Goal: Transaction & Acquisition: Book appointment/travel/reservation

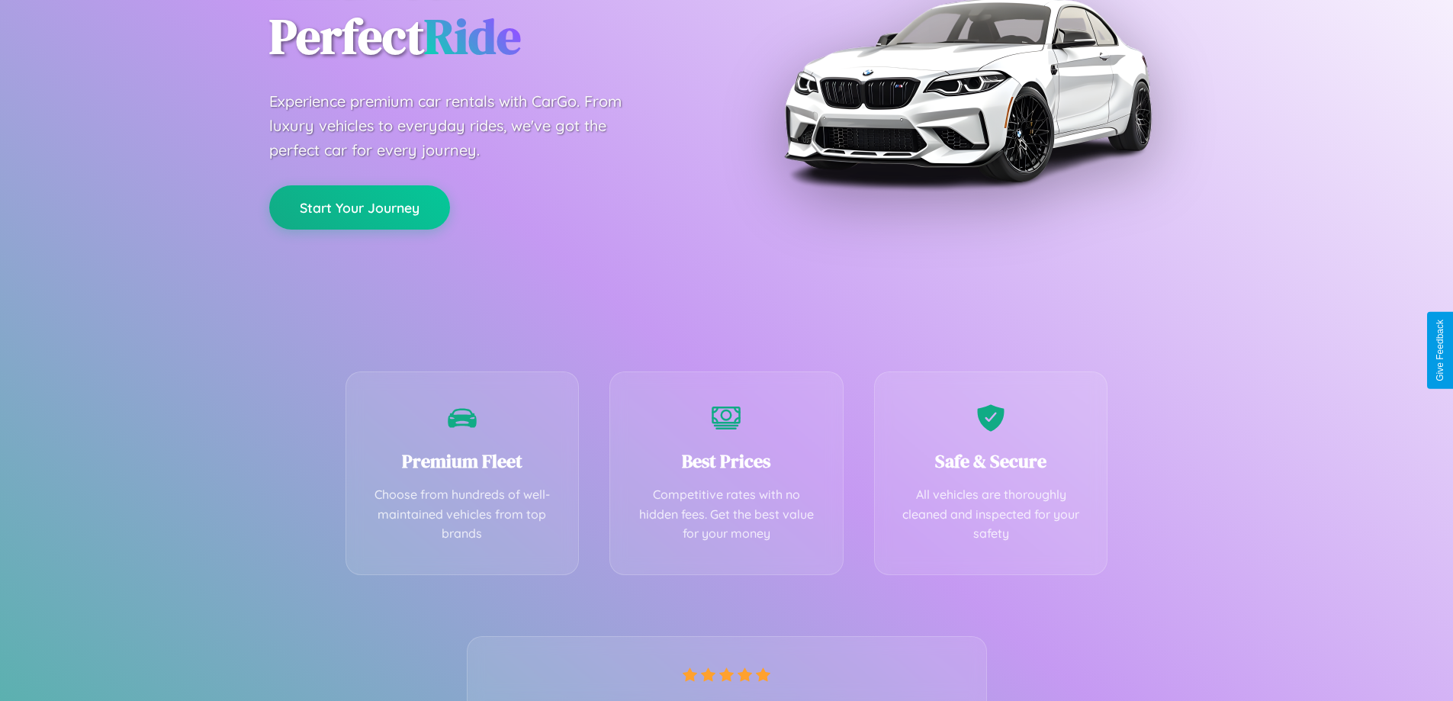
scroll to position [301, 0]
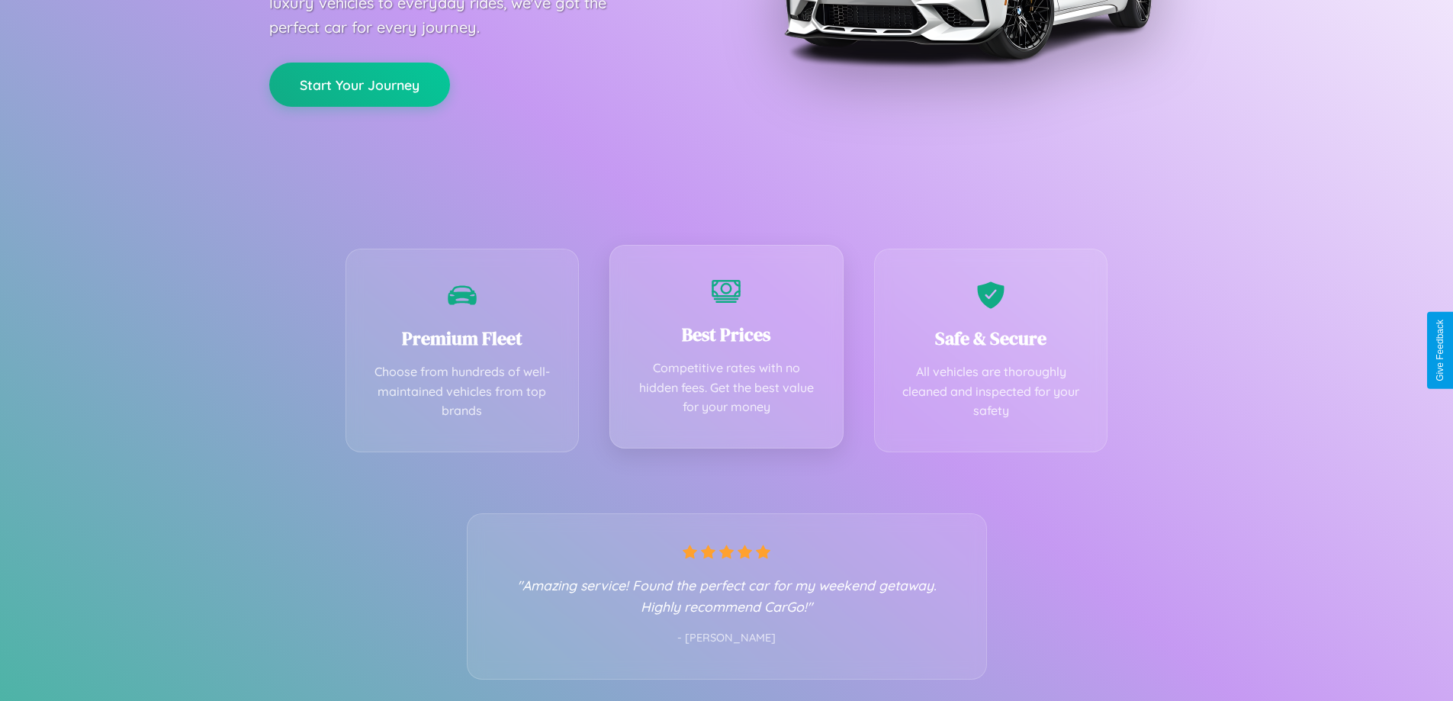
click at [726, 350] on div "Best Prices Competitive rates with no hidden fees. Get the best value for your …" at bounding box center [726, 347] width 234 height 204
click at [359, 84] on button "Start Your Journey" at bounding box center [359, 83] width 181 height 44
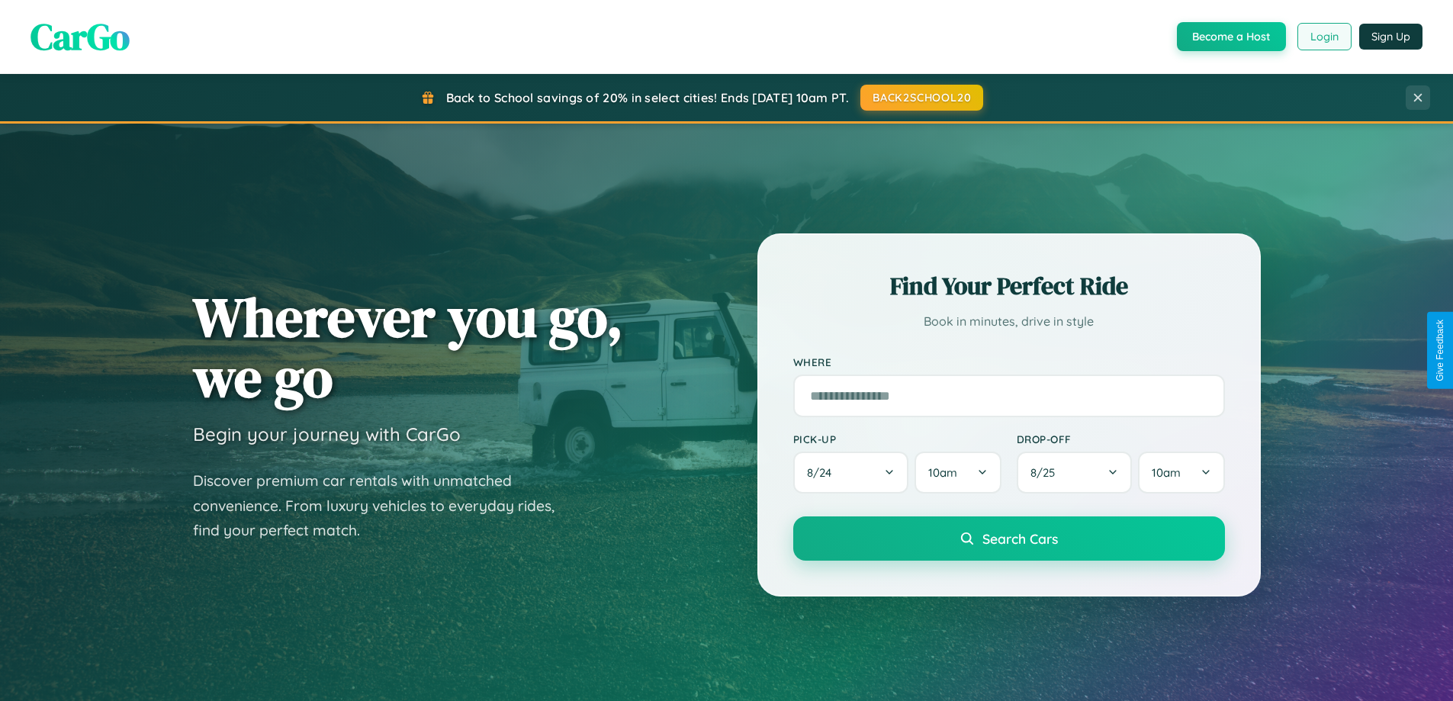
click at [1323, 37] on button "Login" at bounding box center [1324, 36] width 54 height 27
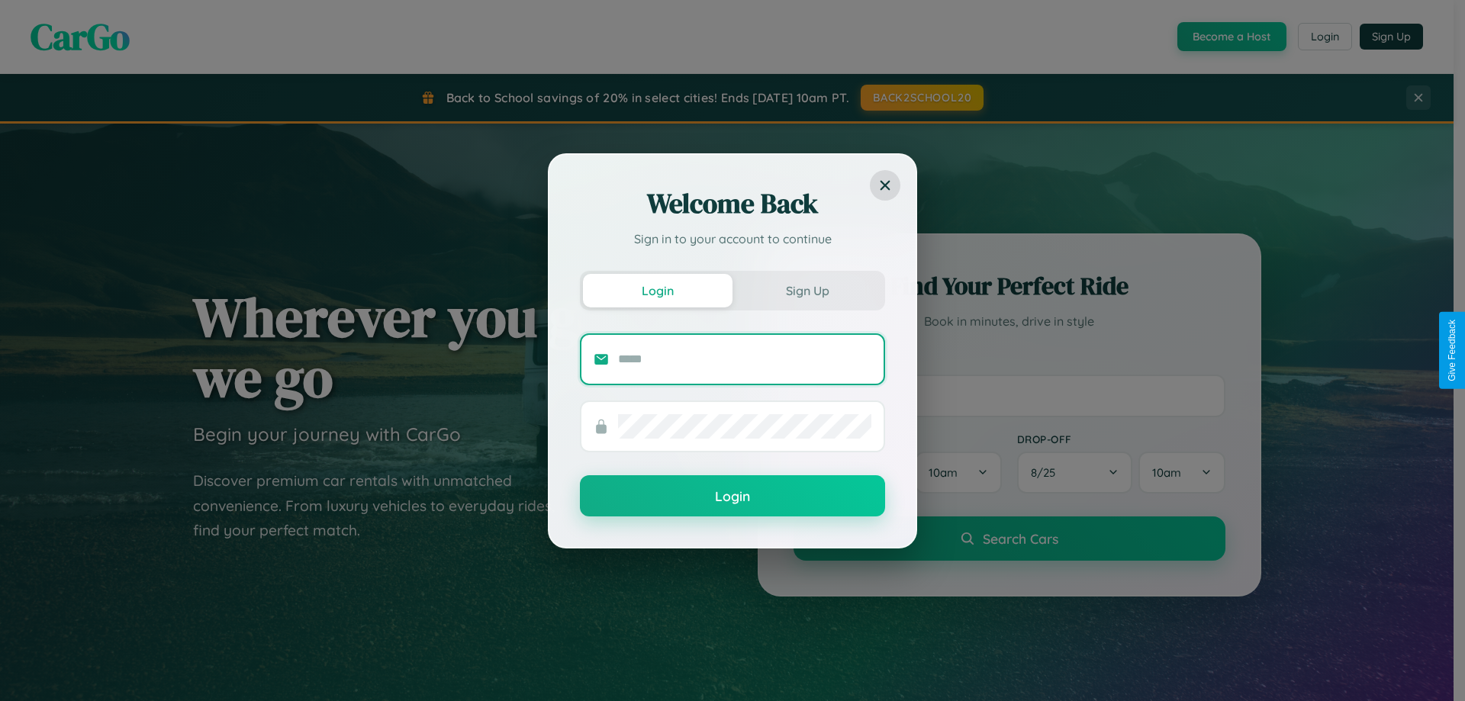
click at [744, 358] on input "text" at bounding box center [744, 359] width 253 height 24
type input "**********"
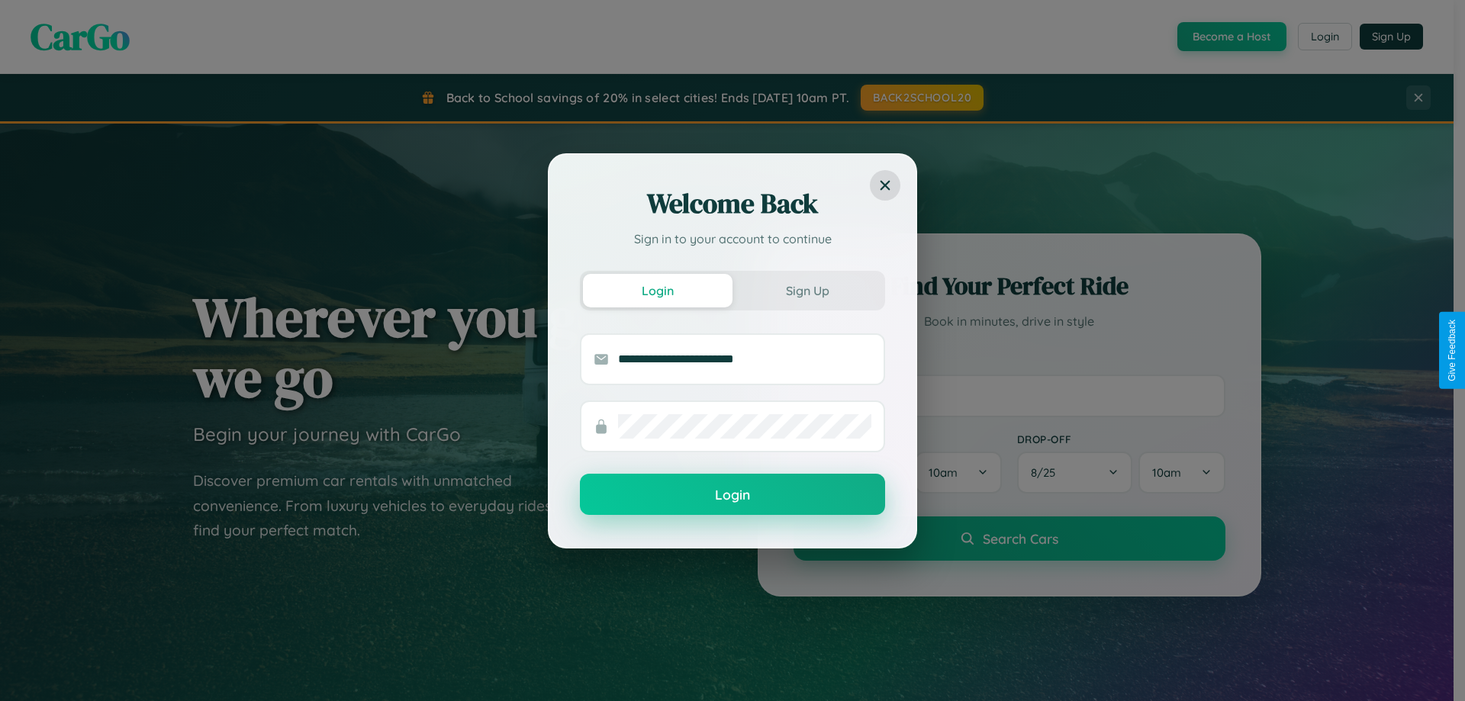
click at [732, 495] on button "Login" at bounding box center [732, 494] width 305 height 41
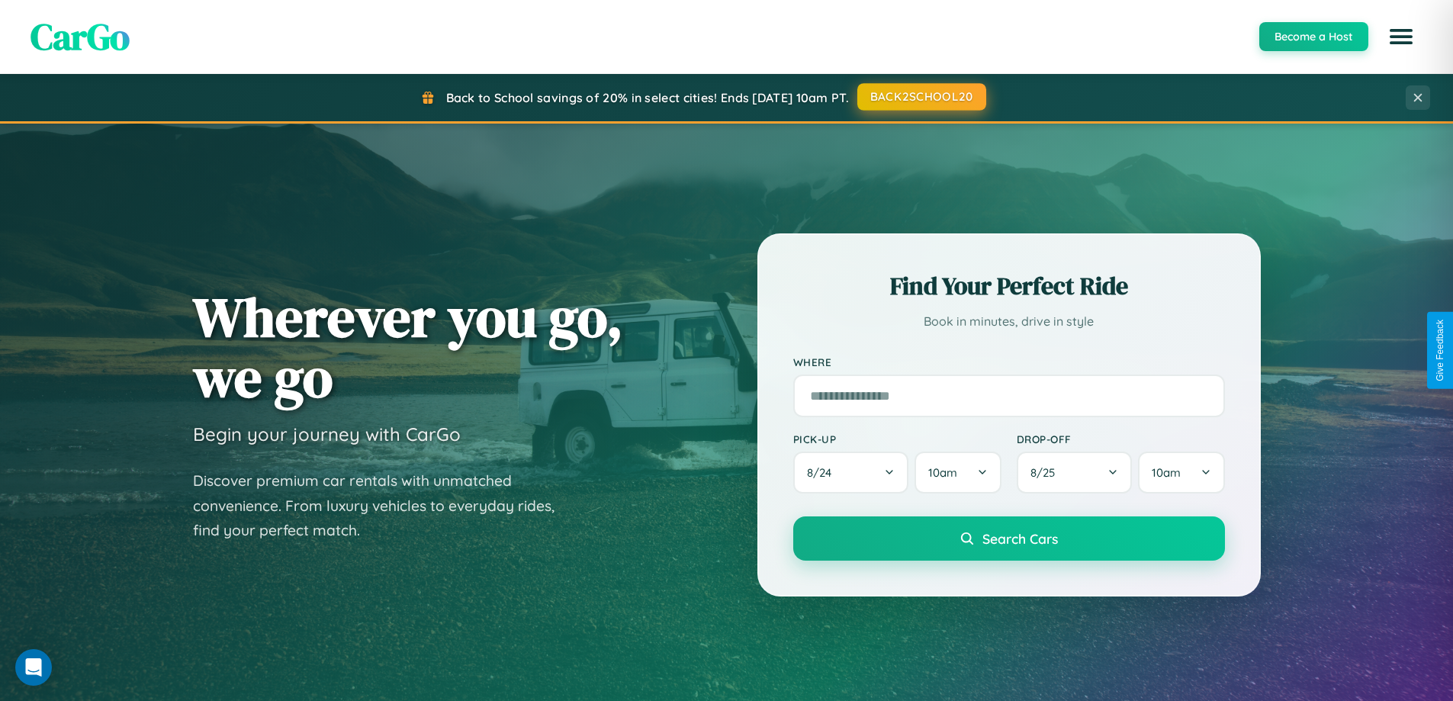
click at [921, 97] on button "BACK2SCHOOL20" at bounding box center [921, 96] width 129 height 27
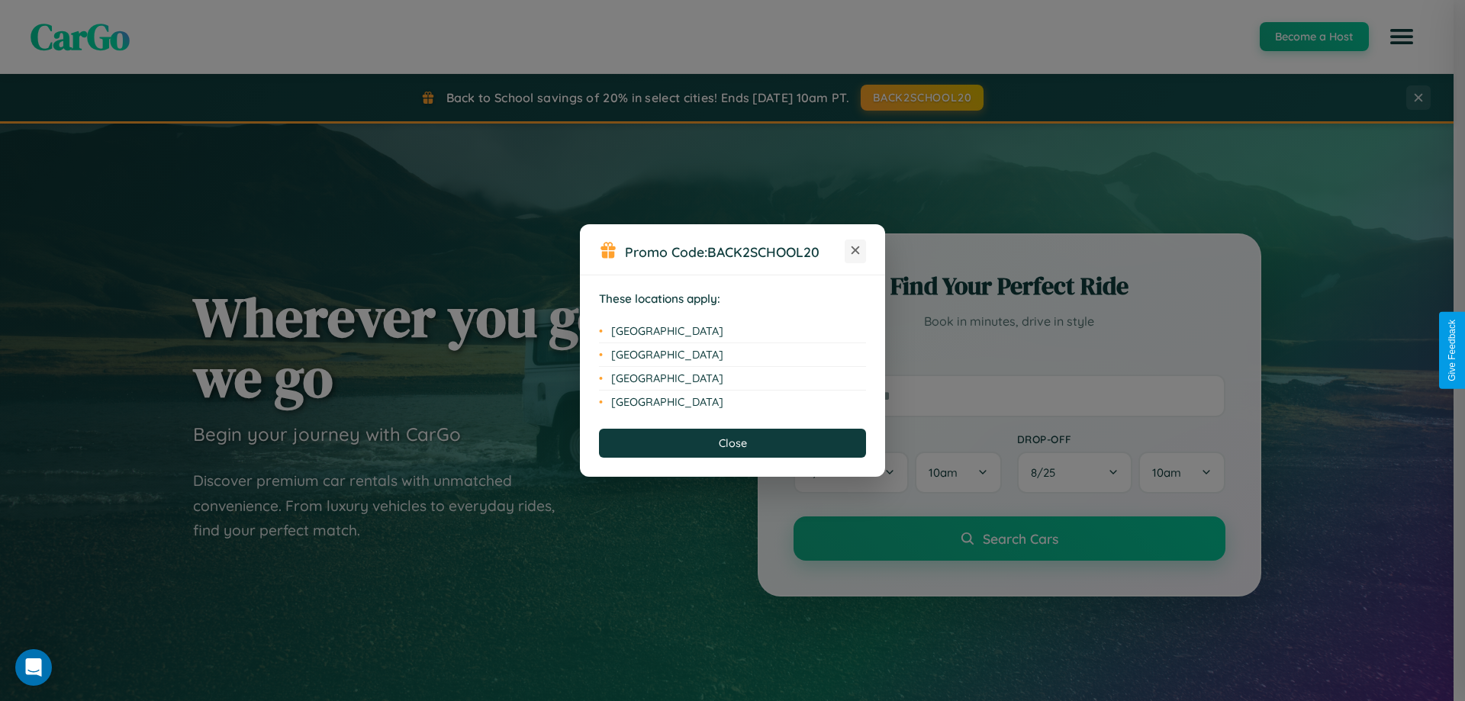
click at [855, 251] on icon at bounding box center [855, 250] width 8 height 8
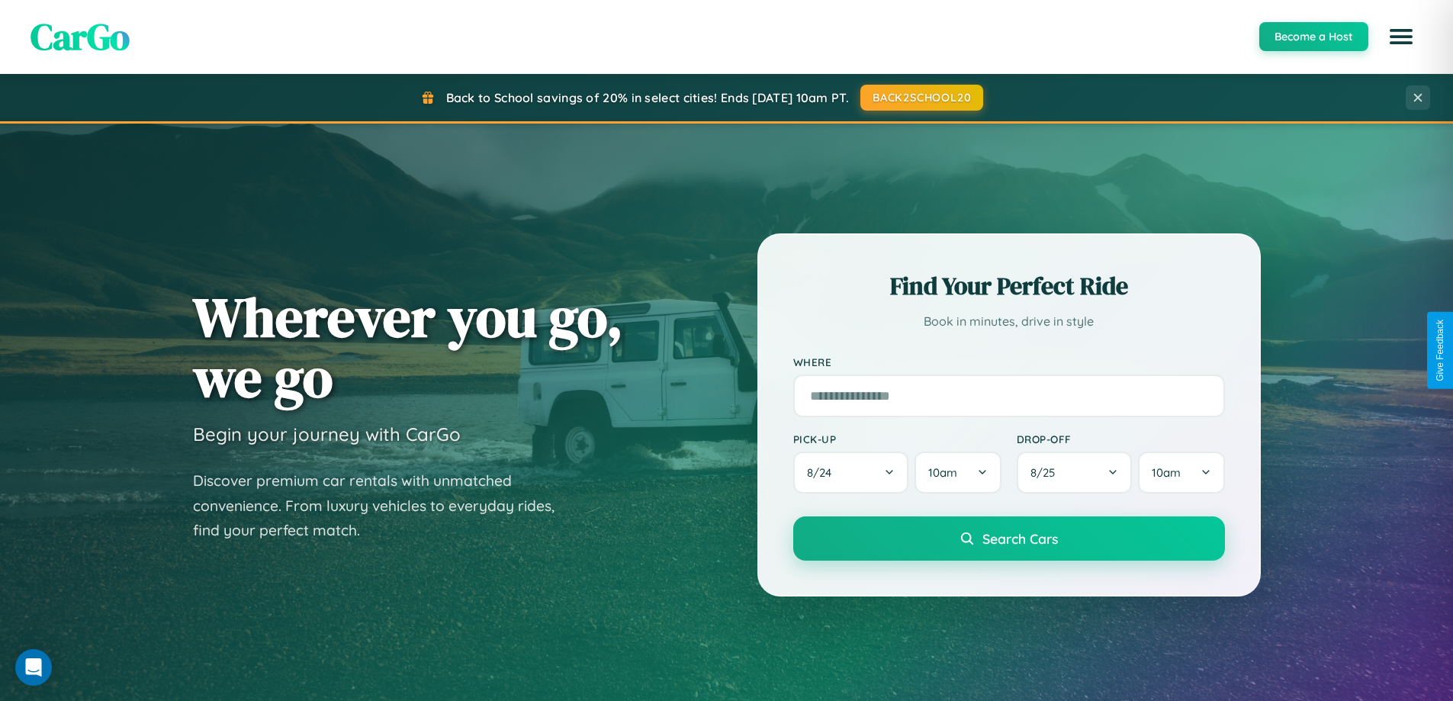
scroll to position [1787, 0]
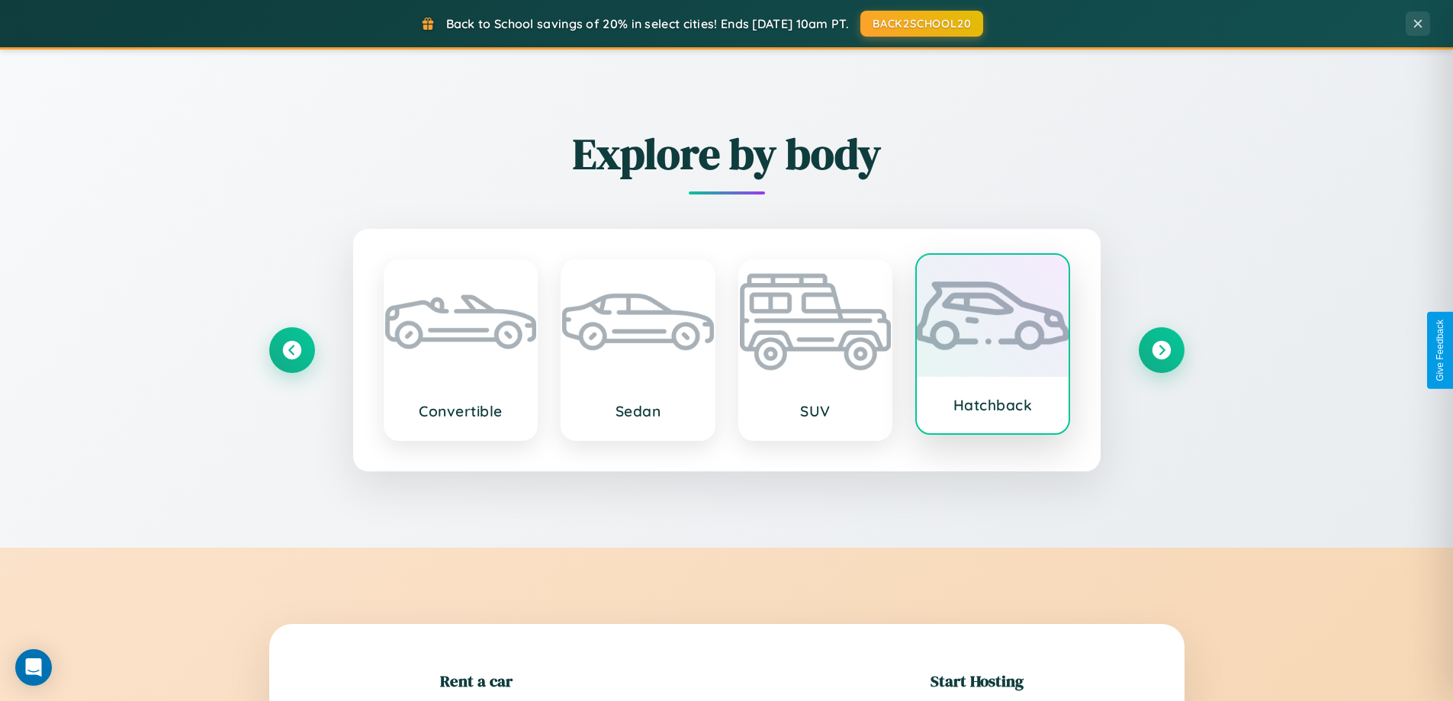
click at [992, 347] on div at bounding box center [993, 316] width 152 height 122
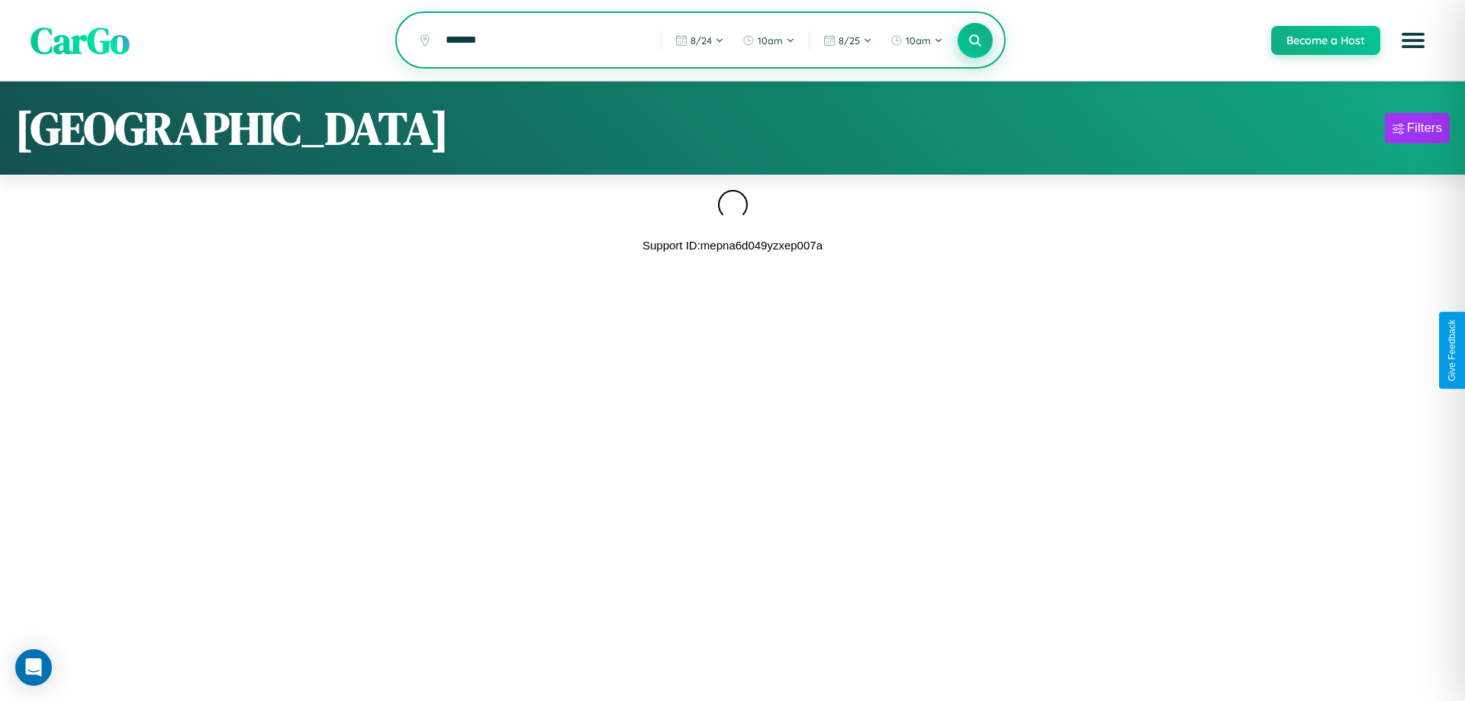
click at [974, 41] on icon at bounding box center [974, 40] width 14 height 14
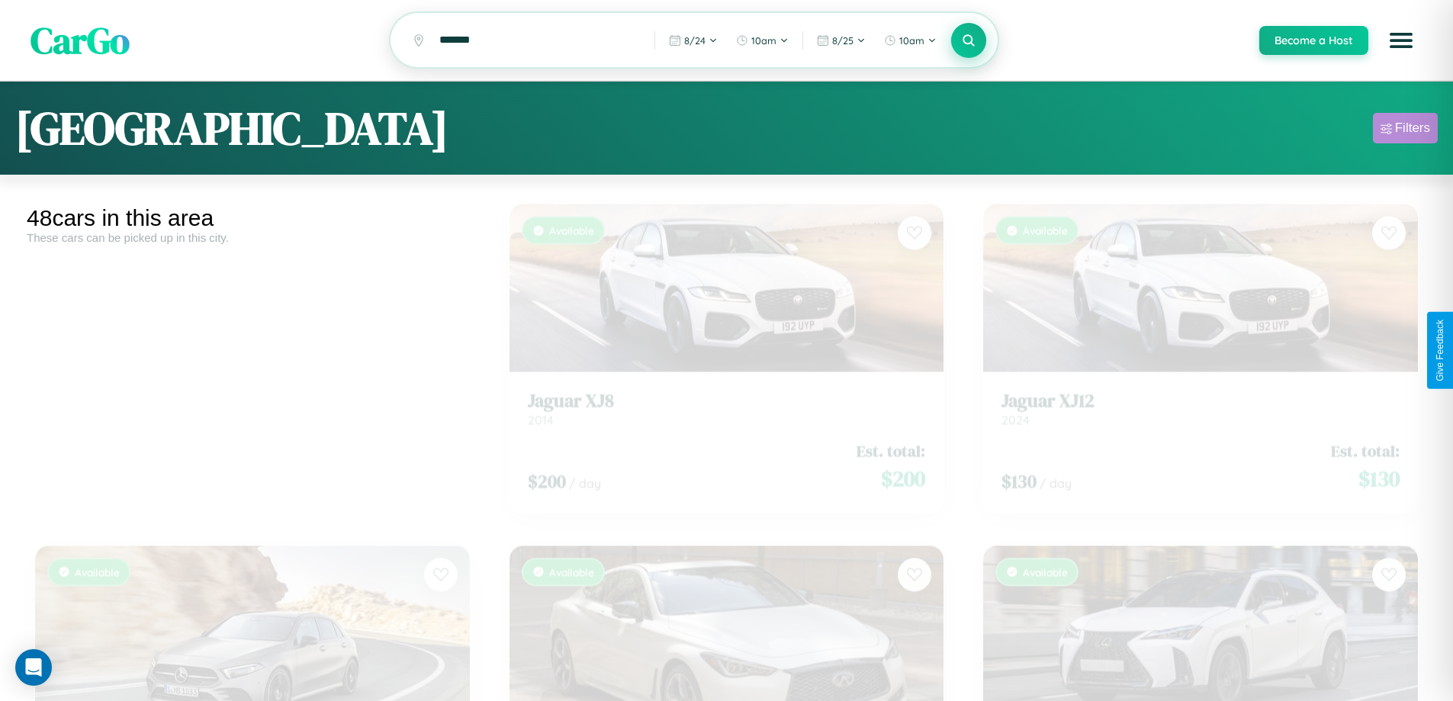
click at [1405, 130] on div "Filters" at bounding box center [1412, 128] width 35 height 15
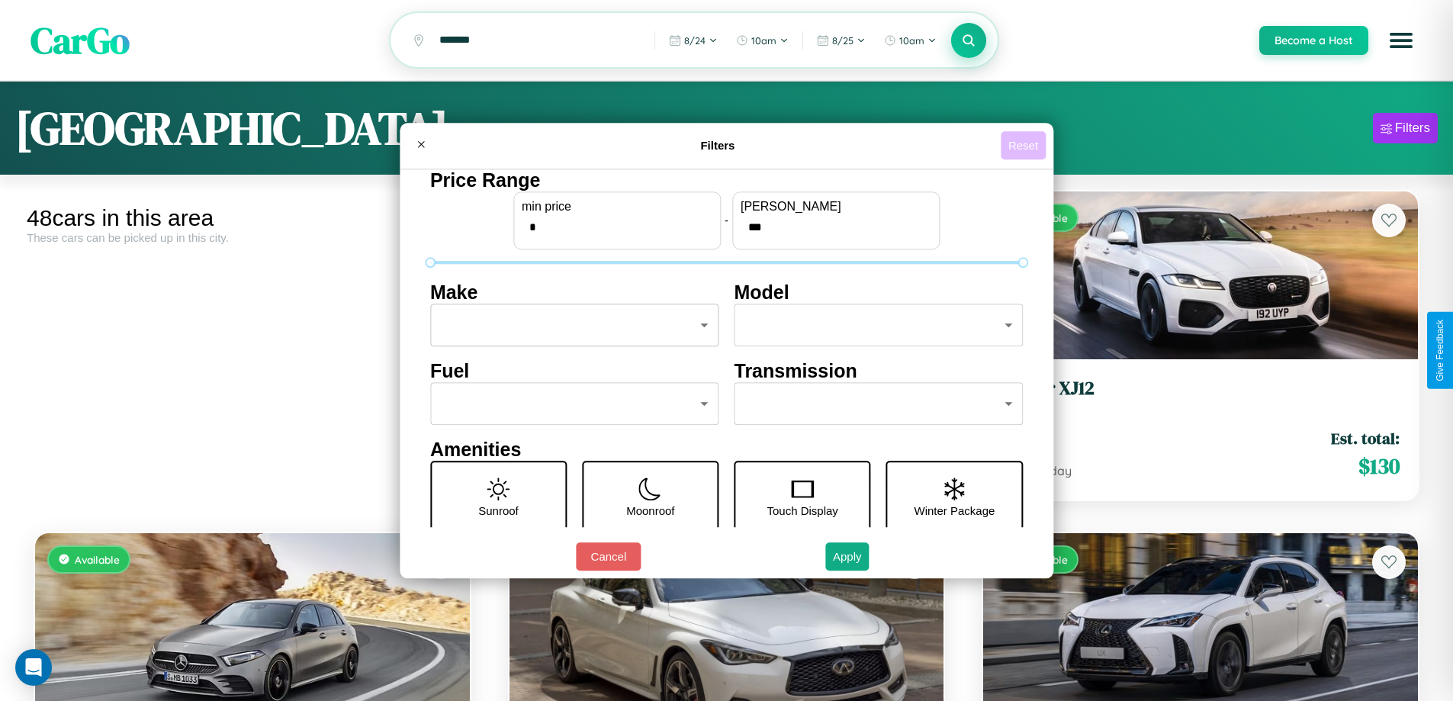
click at [1025, 145] on button "Reset" at bounding box center [1023, 145] width 45 height 28
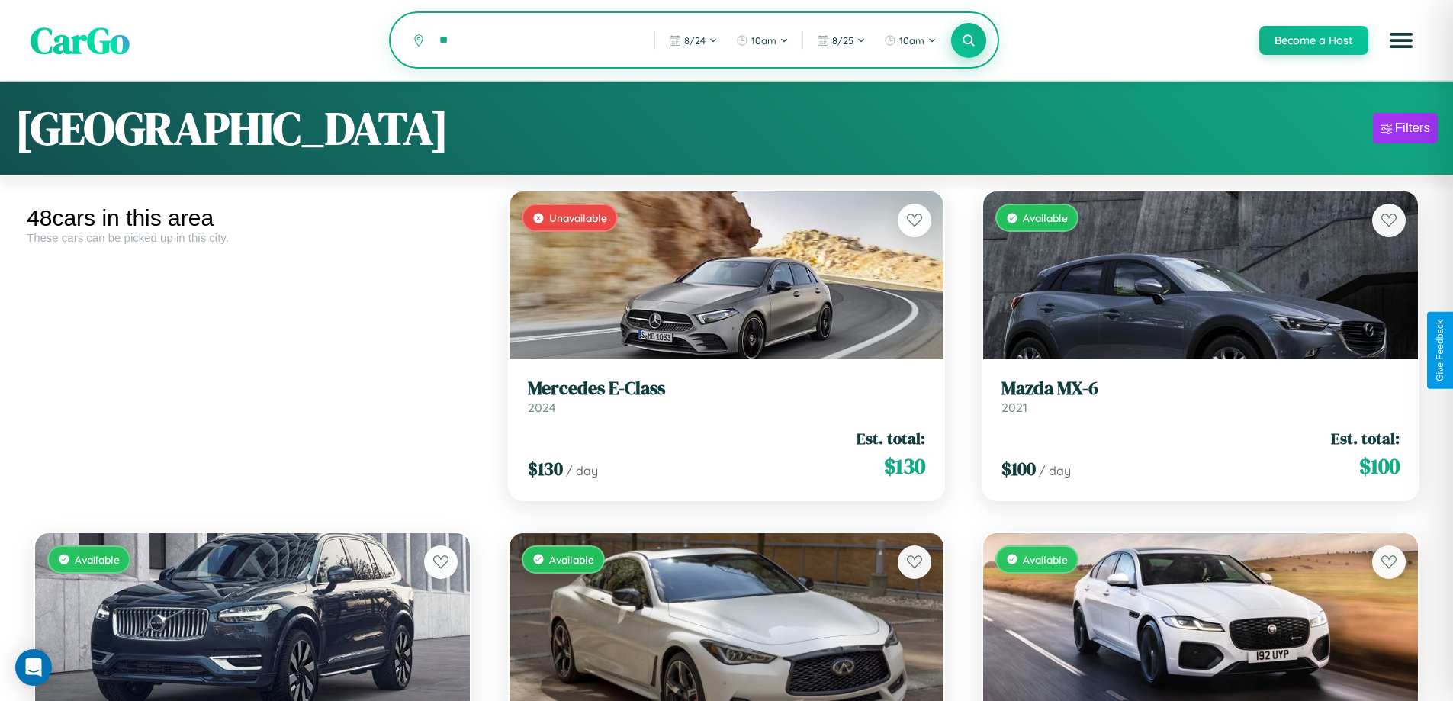
type input "*"
type input "*********"
click at [968, 41] on icon at bounding box center [969, 40] width 14 height 14
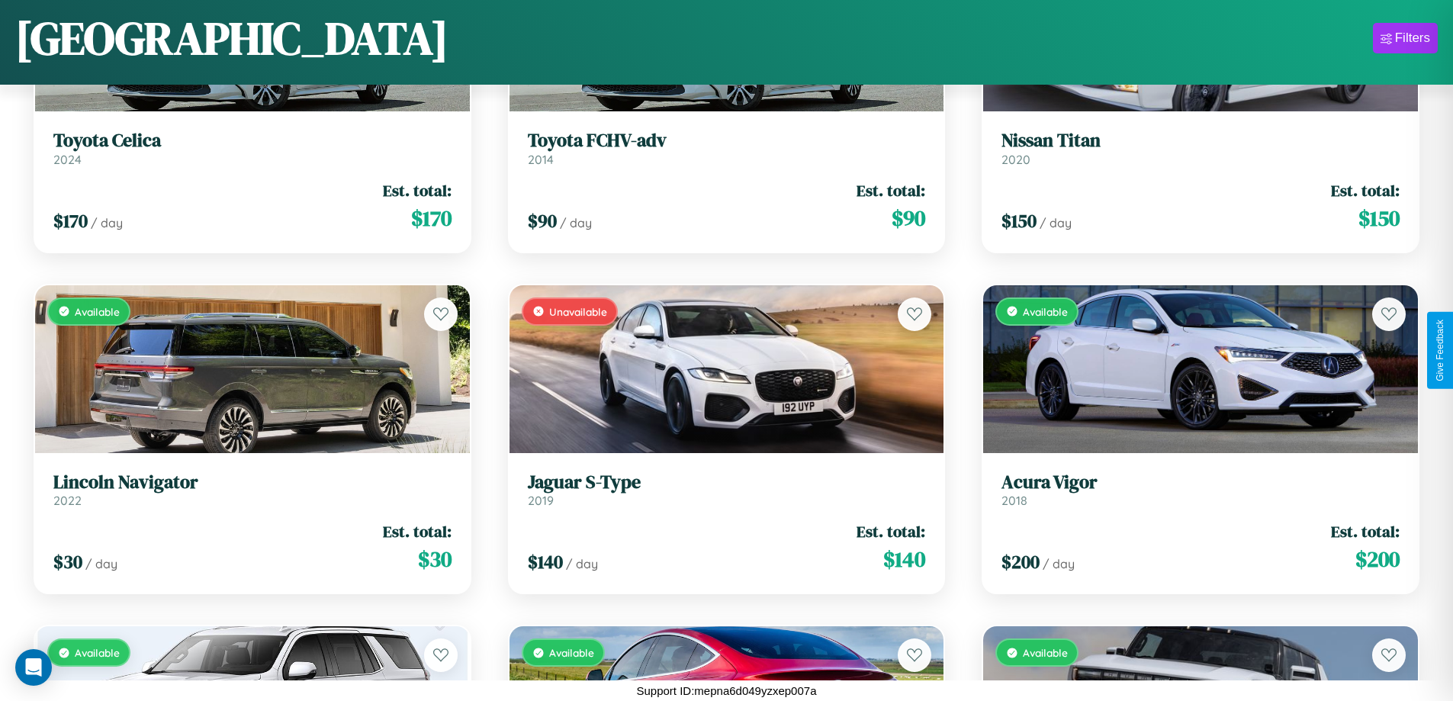
scroll to position [556, 0]
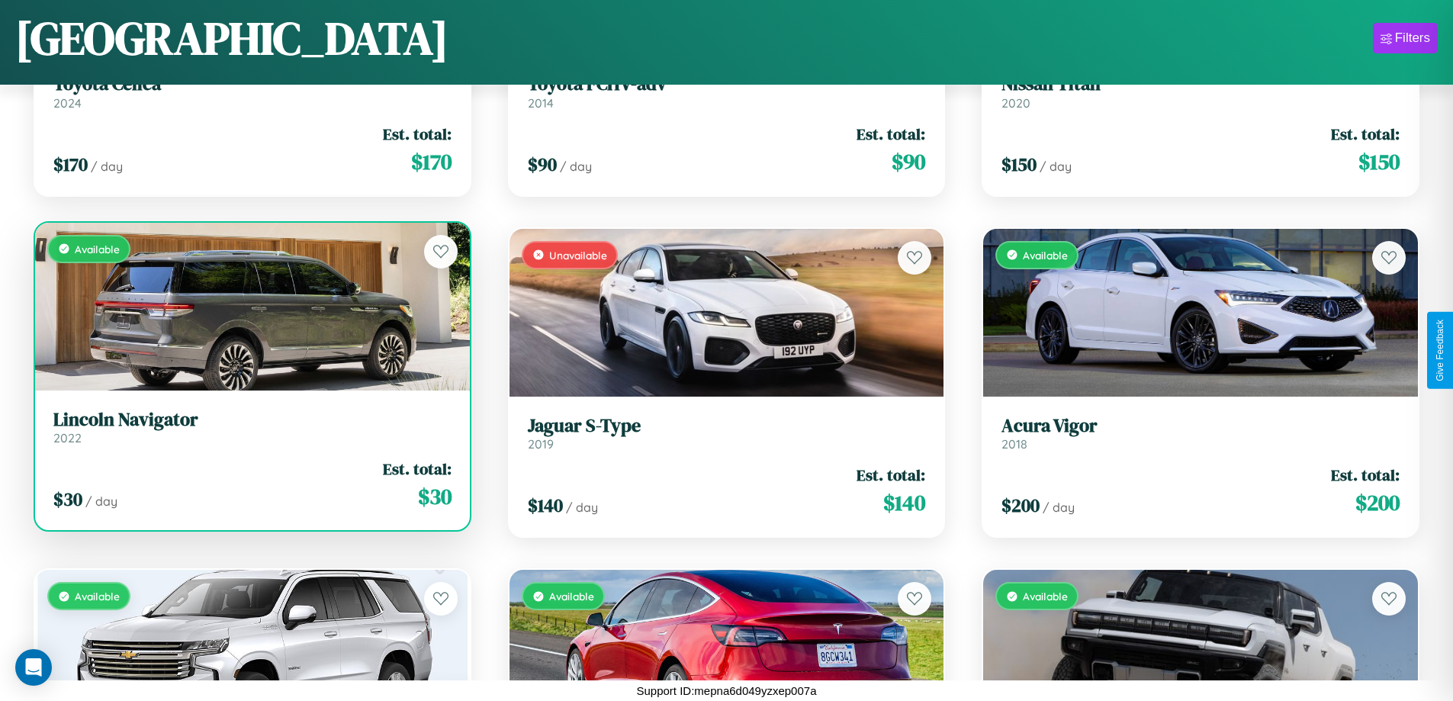
click at [250, 311] on div "Available" at bounding box center [252, 307] width 435 height 168
click at [250, 306] on div "Available" at bounding box center [252, 307] width 435 height 168
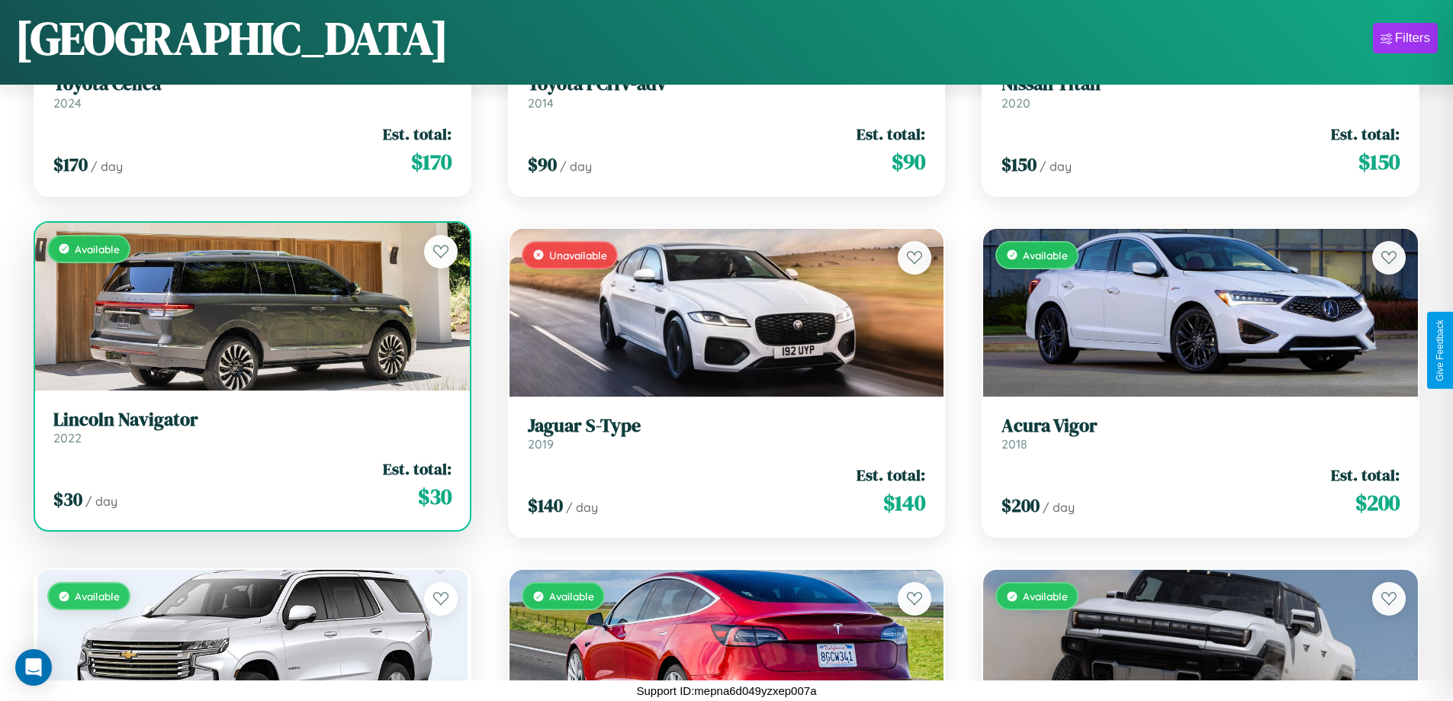
click at [250, 306] on div "Available" at bounding box center [252, 307] width 435 height 168
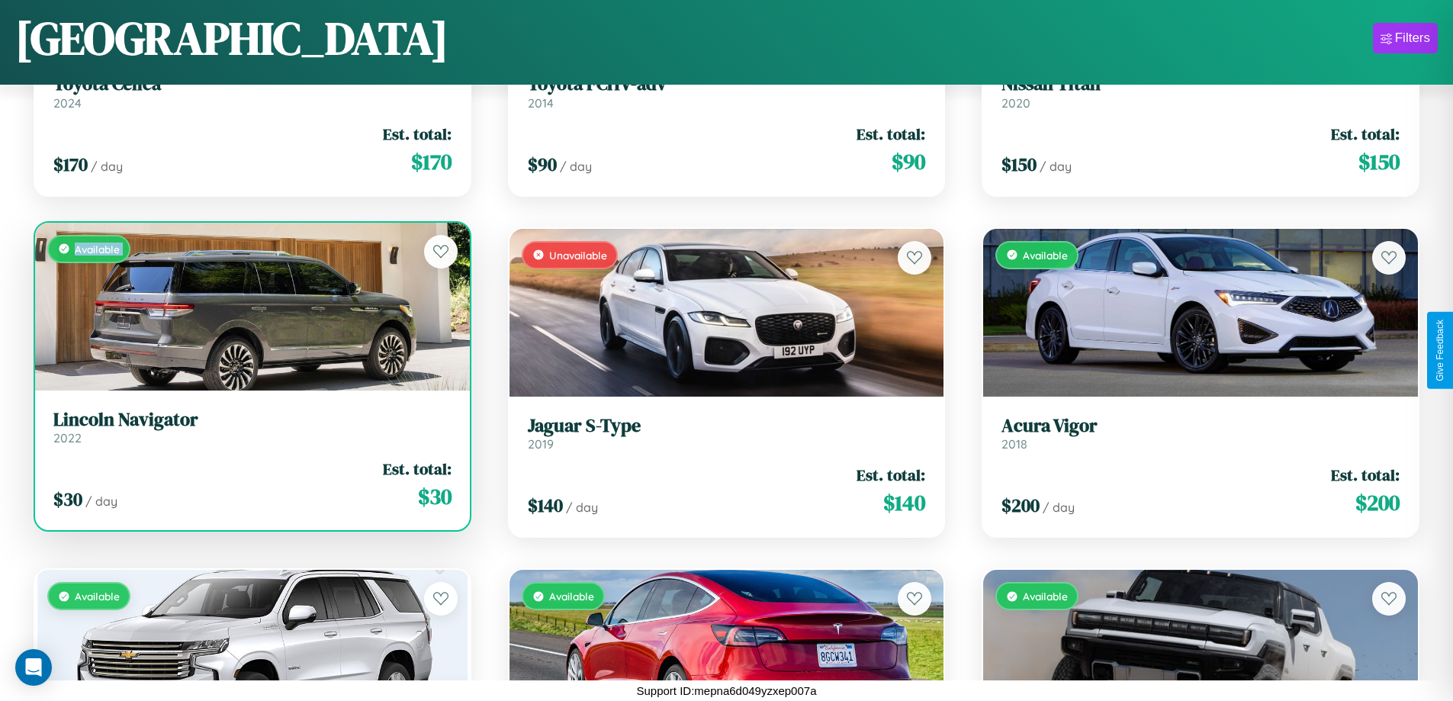
click at [250, 306] on div "Available" at bounding box center [252, 307] width 435 height 168
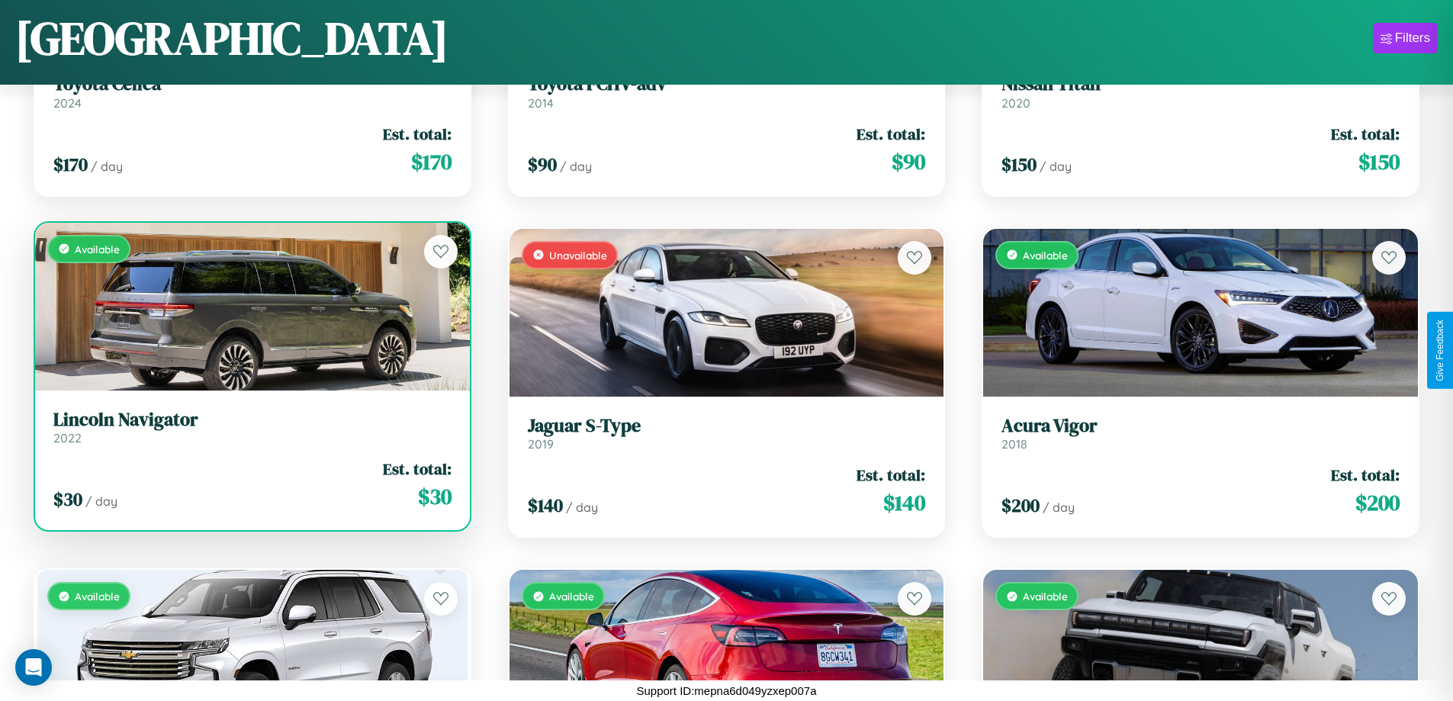
click at [250, 306] on div "Available" at bounding box center [252, 307] width 435 height 168
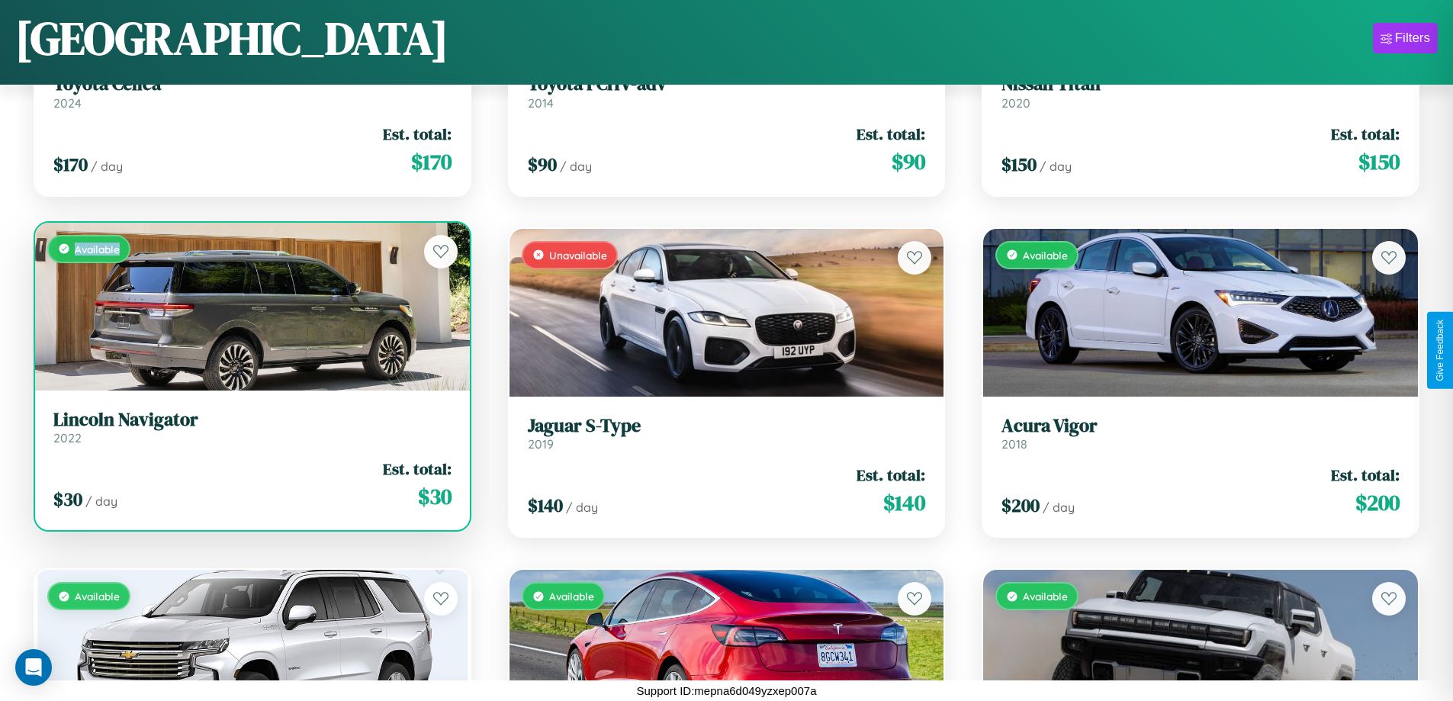
click at [250, 306] on div "Available" at bounding box center [252, 307] width 435 height 168
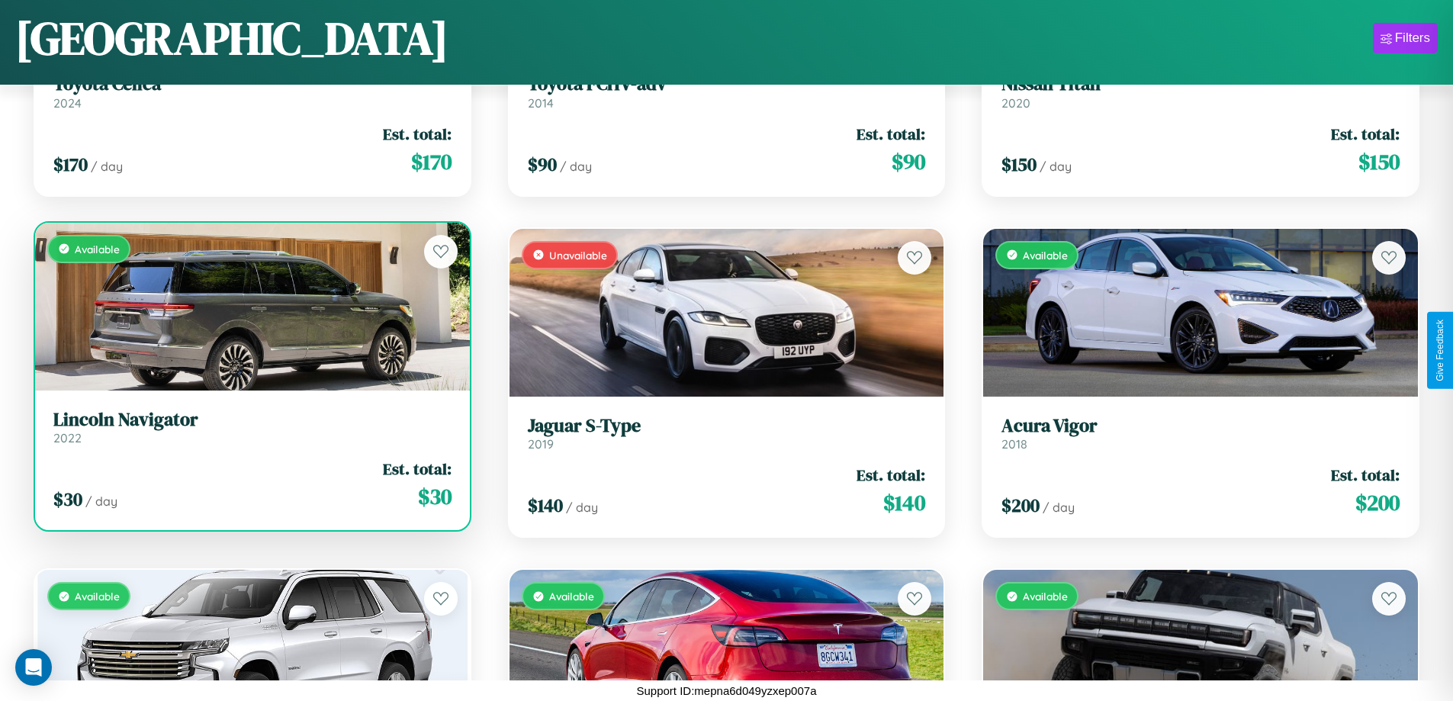
click at [250, 426] on h3 "Lincoln Navigator" at bounding box center [252, 420] width 398 height 22
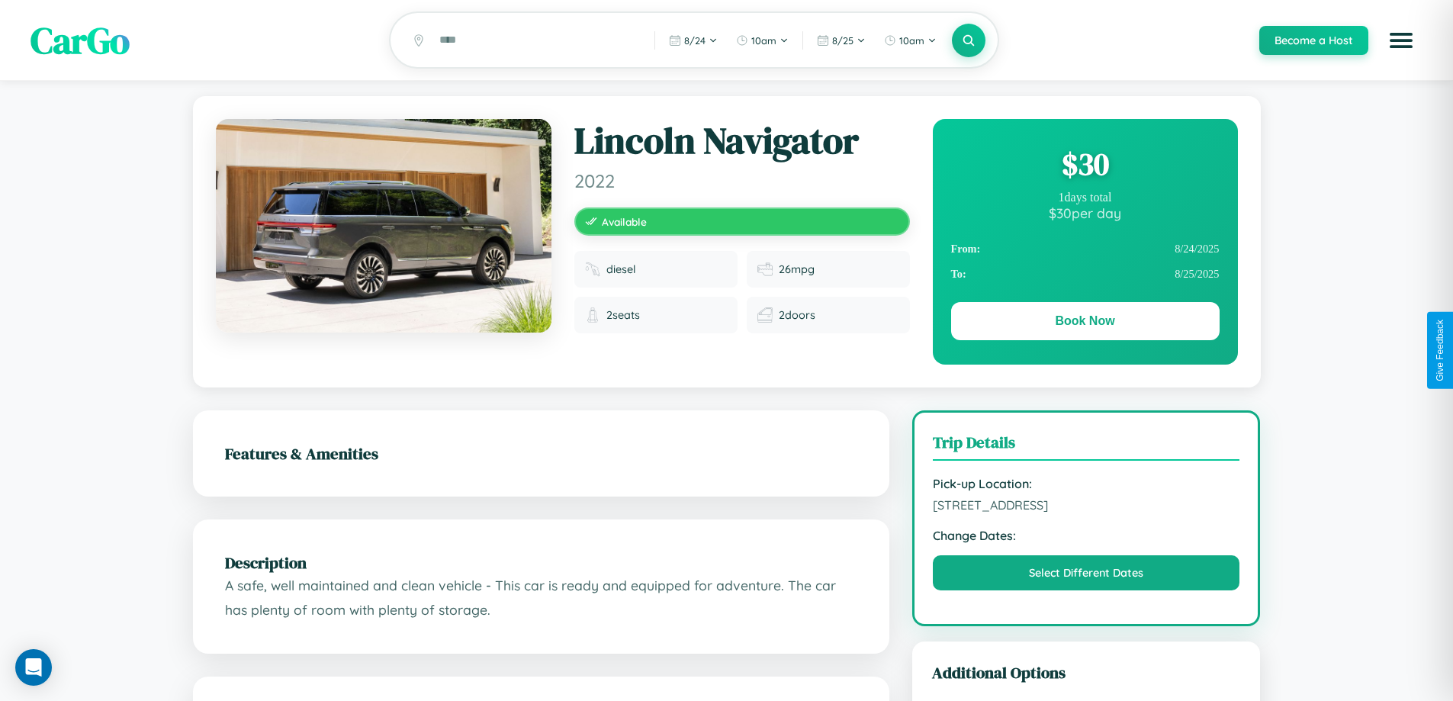
scroll to position [516, 0]
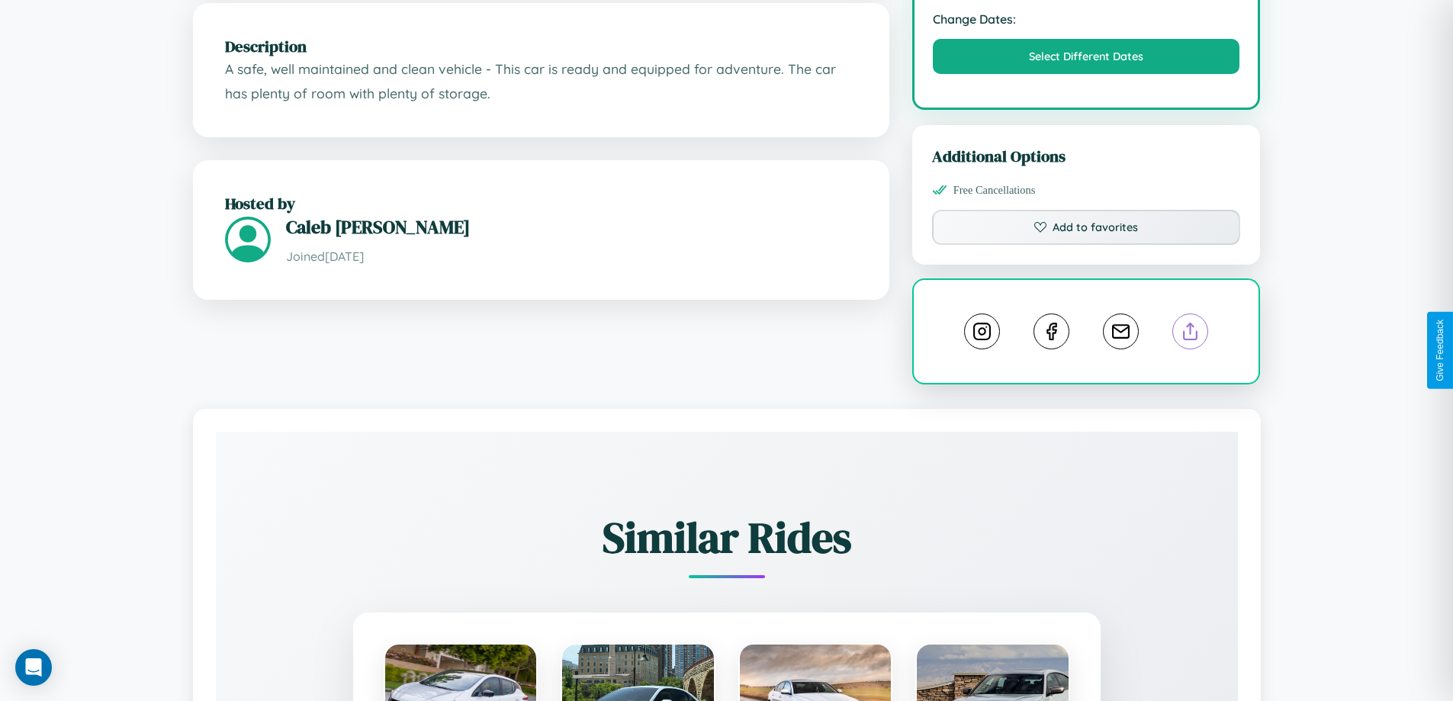
click at [1191, 334] on line at bounding box center [1191, 328] width 0 height 11
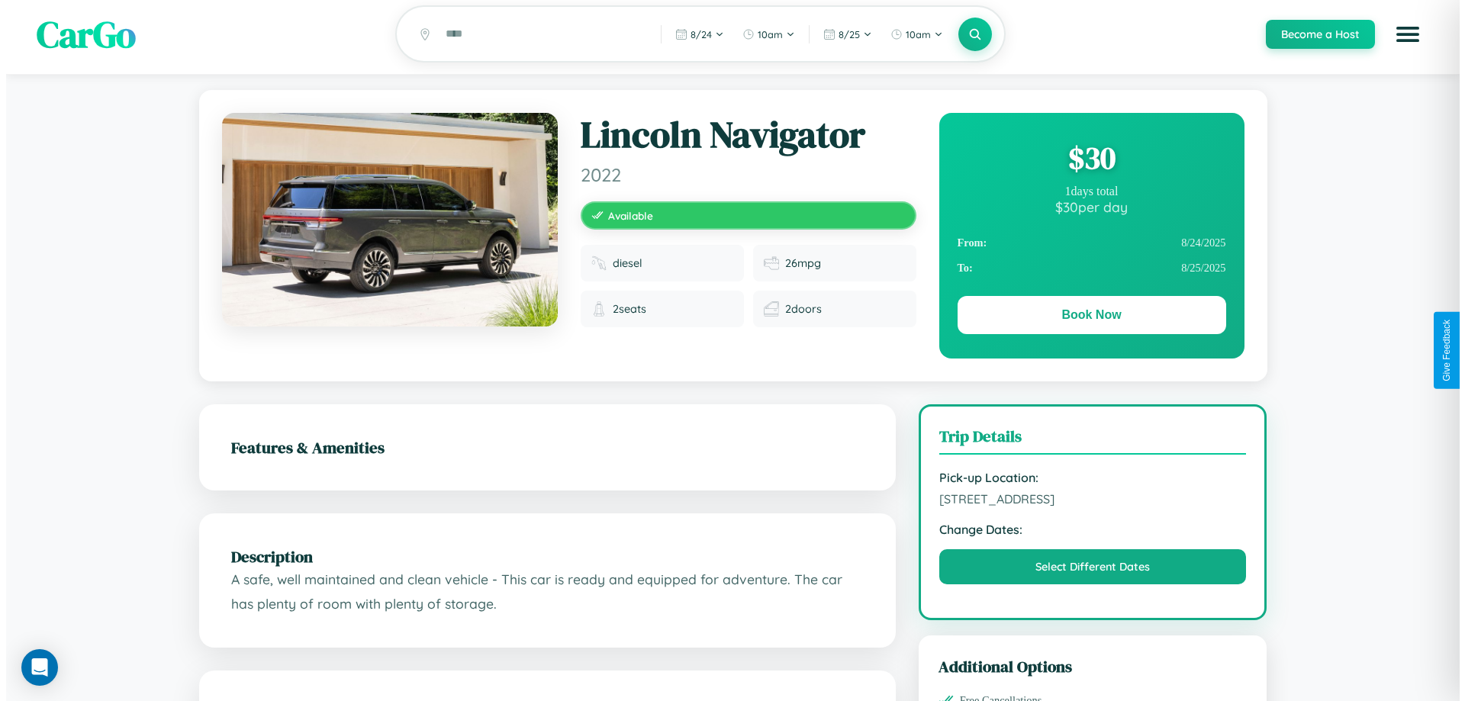
scroll to position [0, 0]
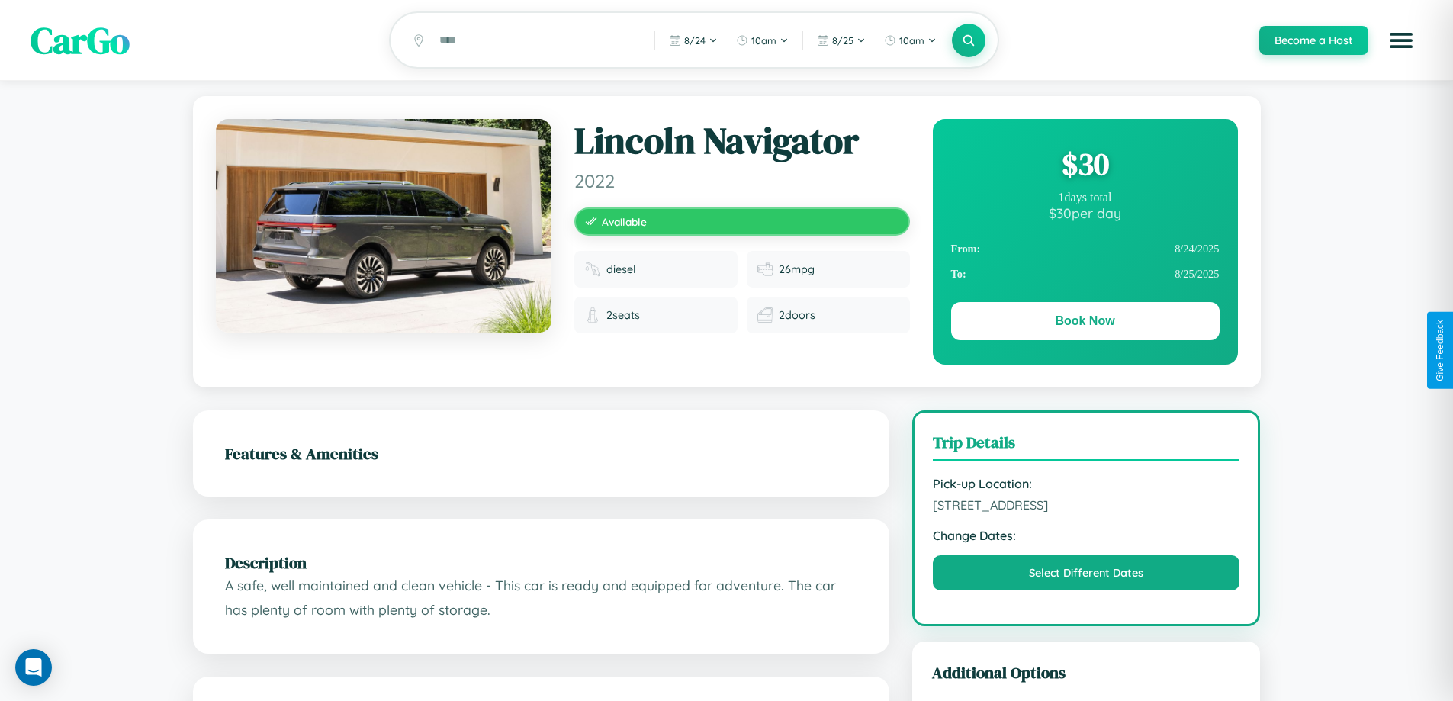
click at [1085, 166] on div "$ 30" at bounding box center [1085, 163] width 268 height 41
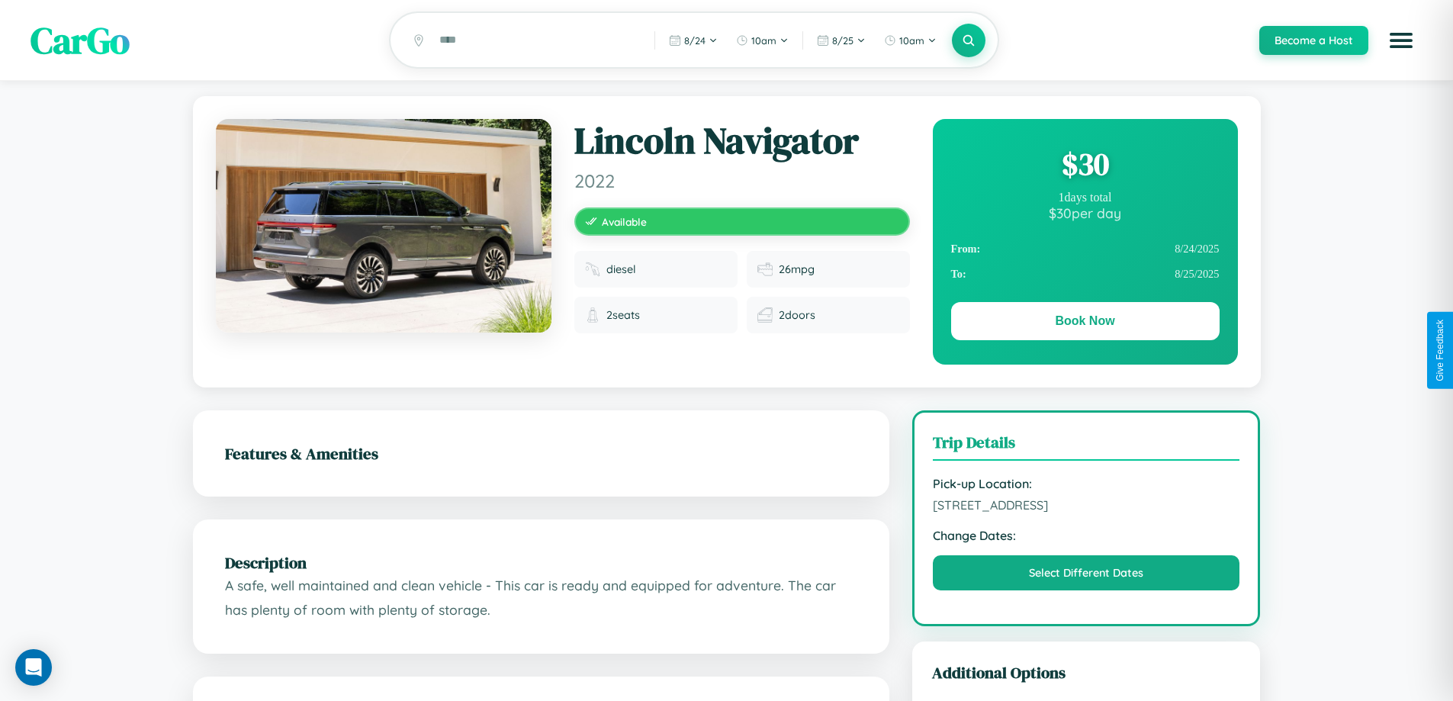
click at [1085, 166] on div "$ 30" at bounding box center [1085, 163] width 268 height 41
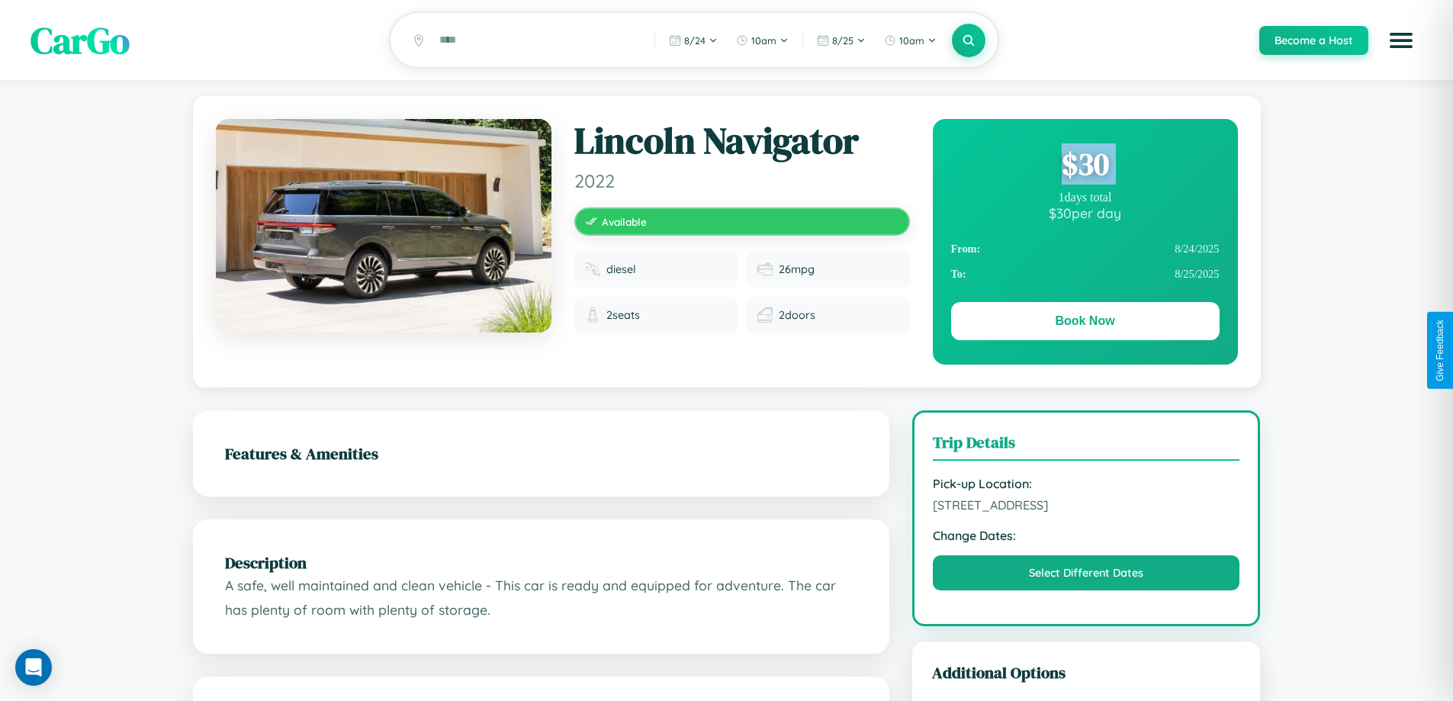
click at [1085, 166] on div "$ 30" at bounding box center [1085, 163] width 268 height 41
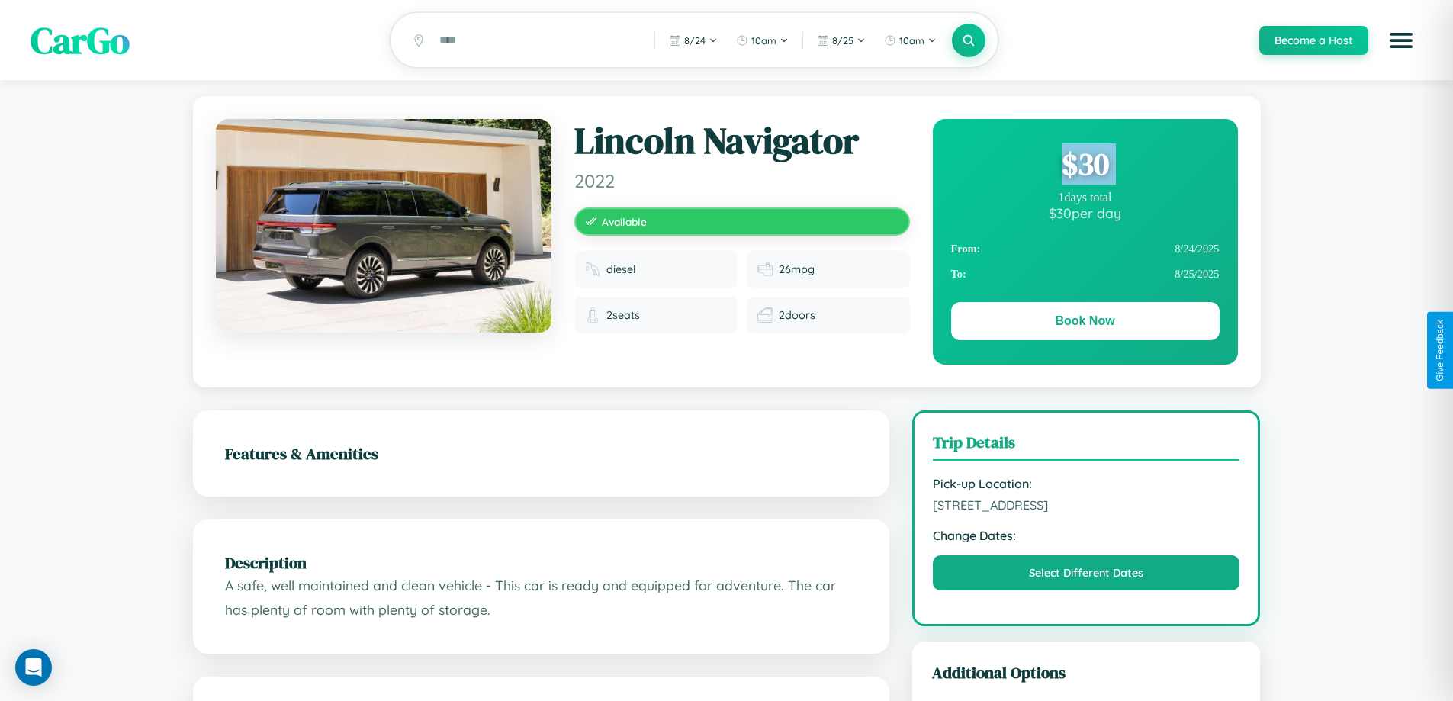
click at [1085, 166] on div "$ 30" at bounding box center [1085, 163] width 268 height 41
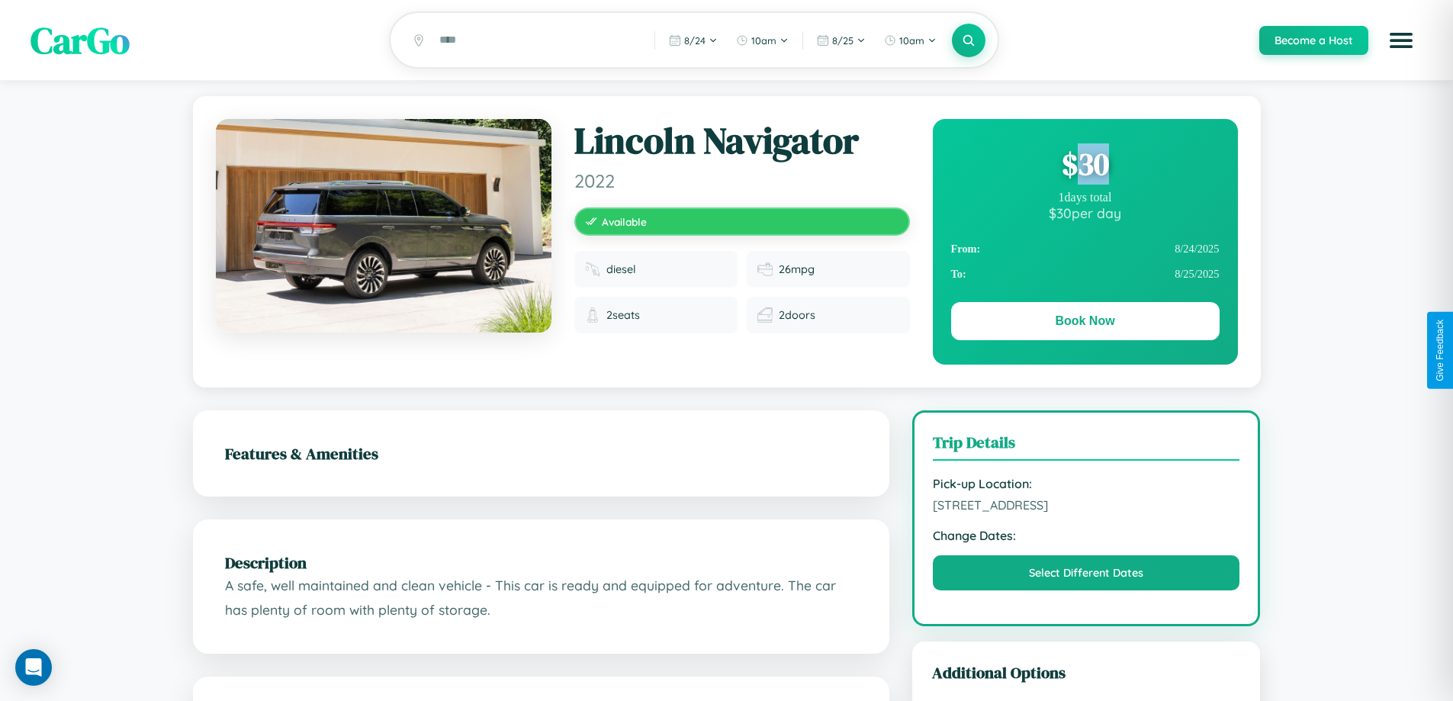
click at [1085, 166] on div "$ 30" at bounding box center [1085, 163] width 268 height 41
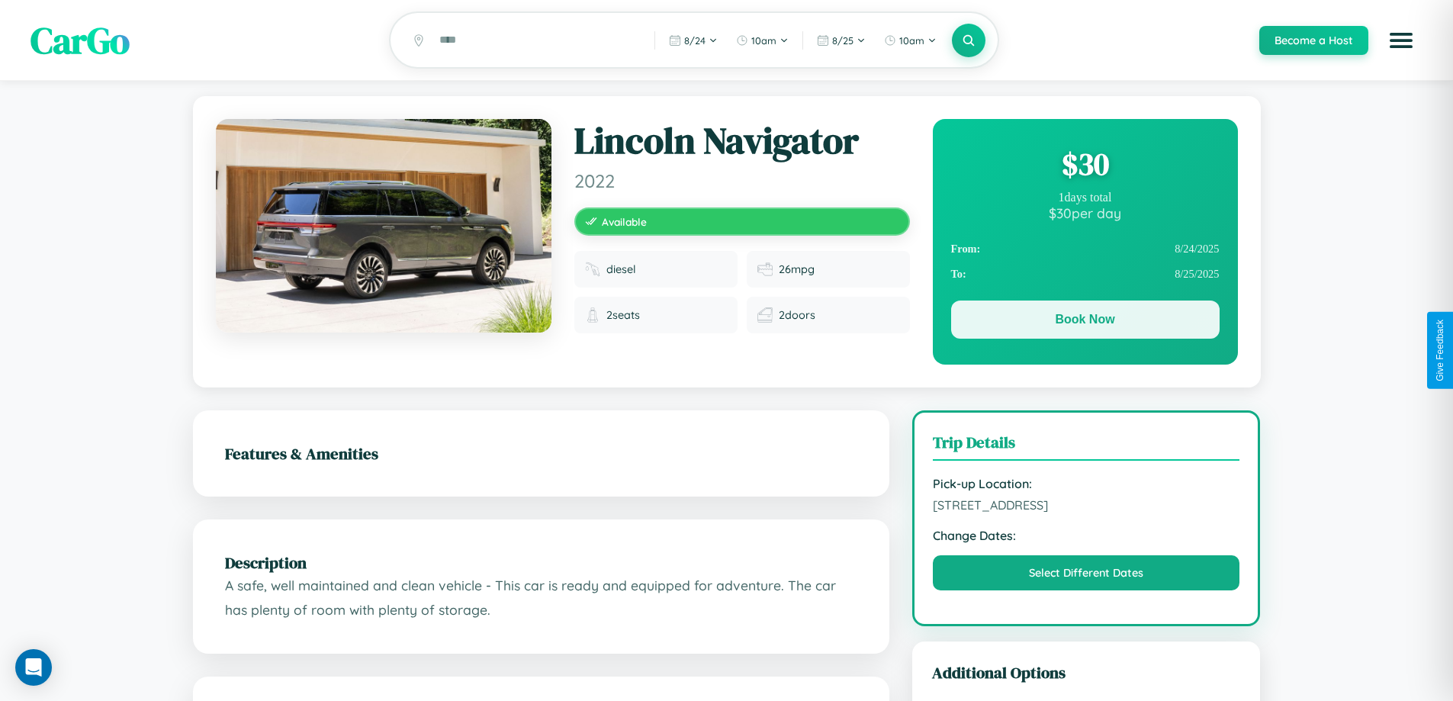
click at [1085, 322] on button "Book Now" at bounding box center [1085, 320] width 268 height 38
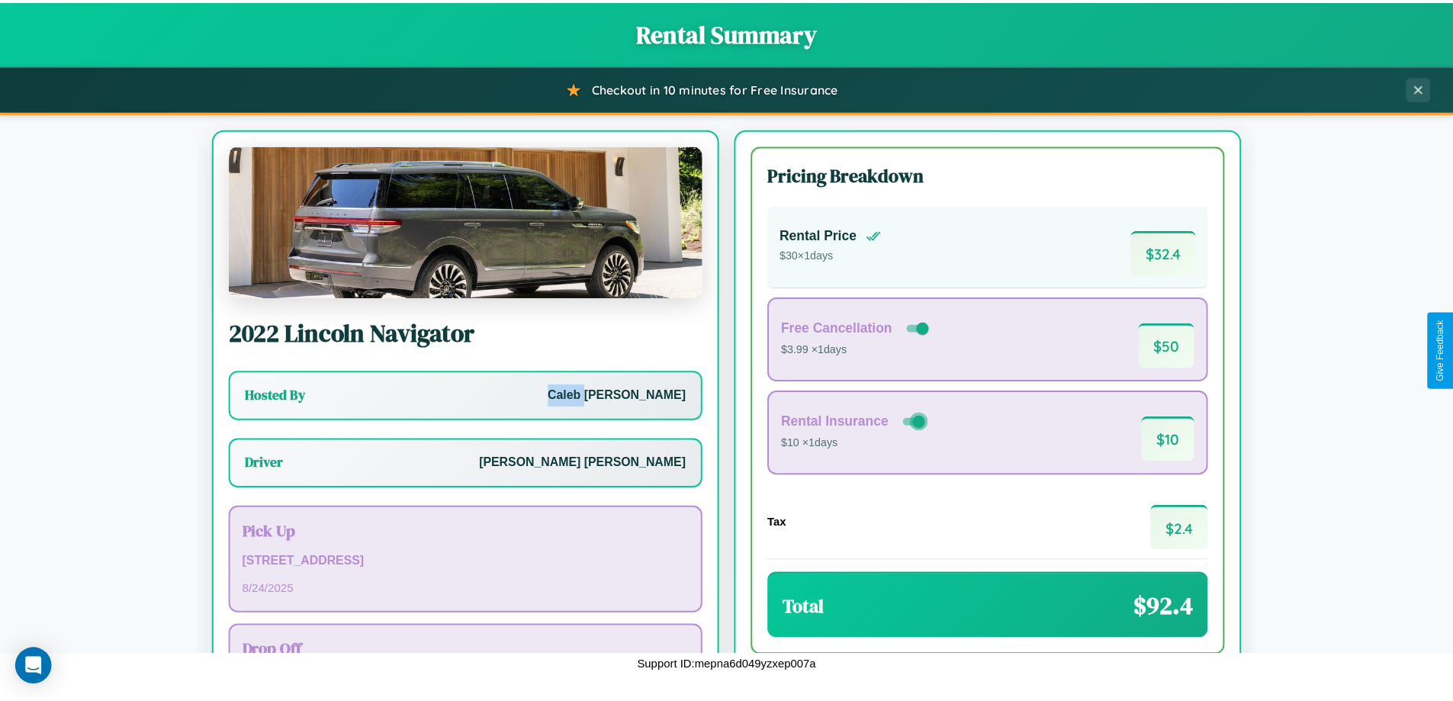
scroll to position [110, 0]
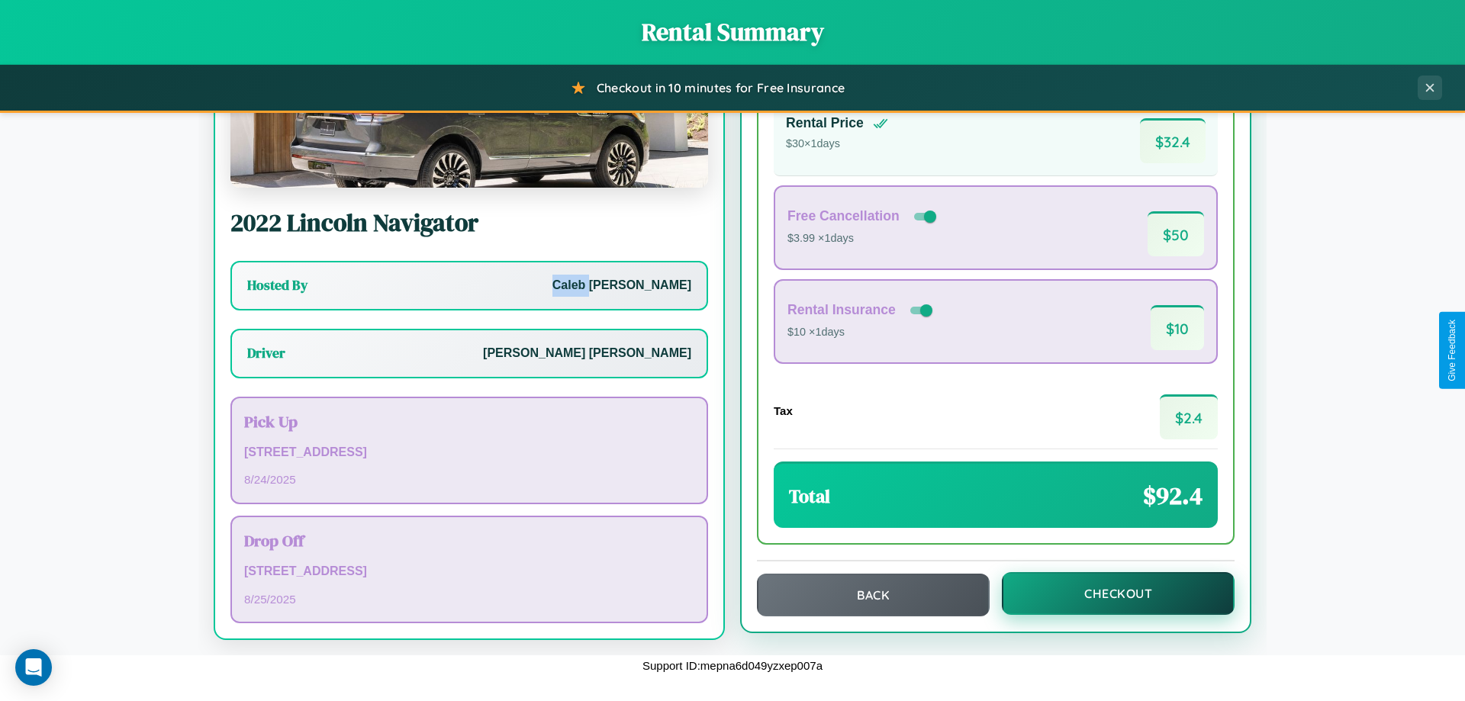
click at [1108, 593] on button "Checkout" at bounding box center [1118, 593] width 233 height 43
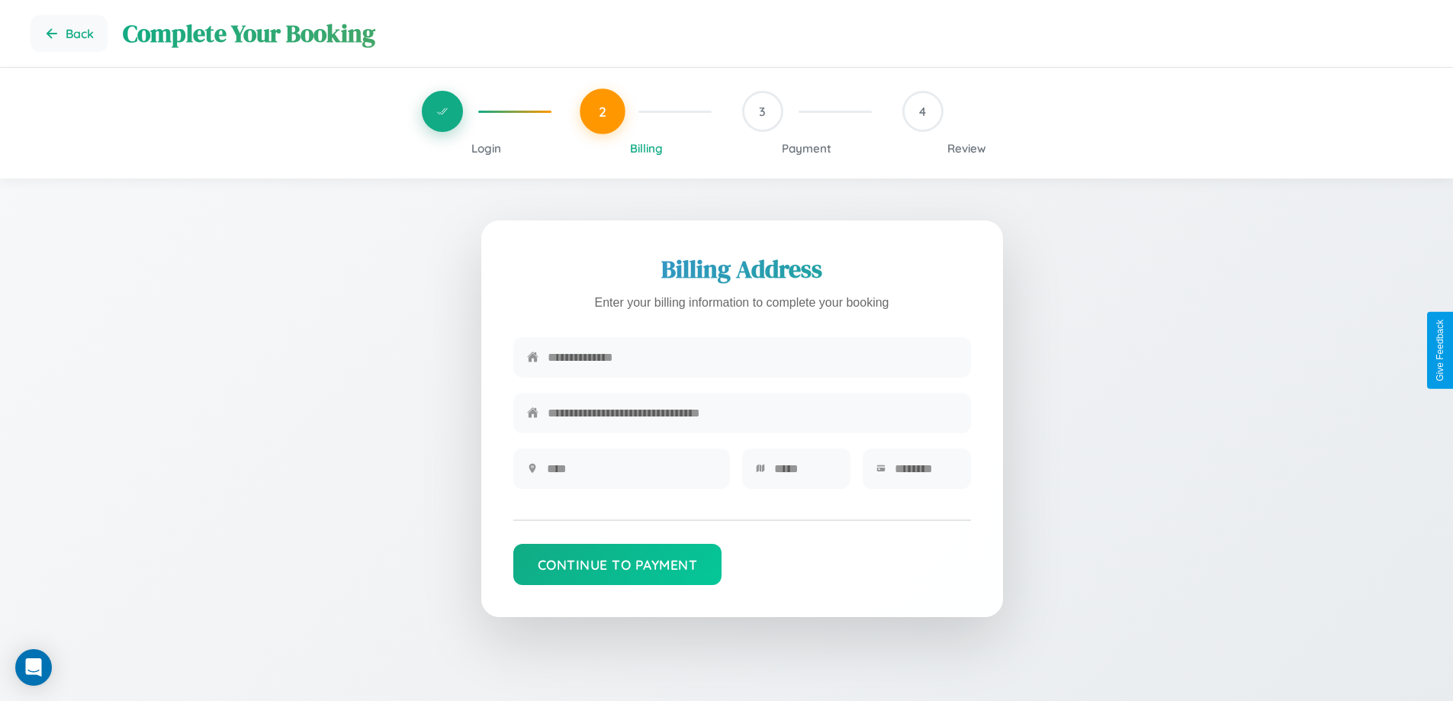
click at [752, 358] on input "text" at bounding box center [753, 357] width 410 height 37
type input "**********"
click at [631, 474] on input "text" at bounding box center [631, 468] width 169 height 37
type input "********"
click at [805, 474] on input "text" at bounding box center [805, 468] width 63 height 37
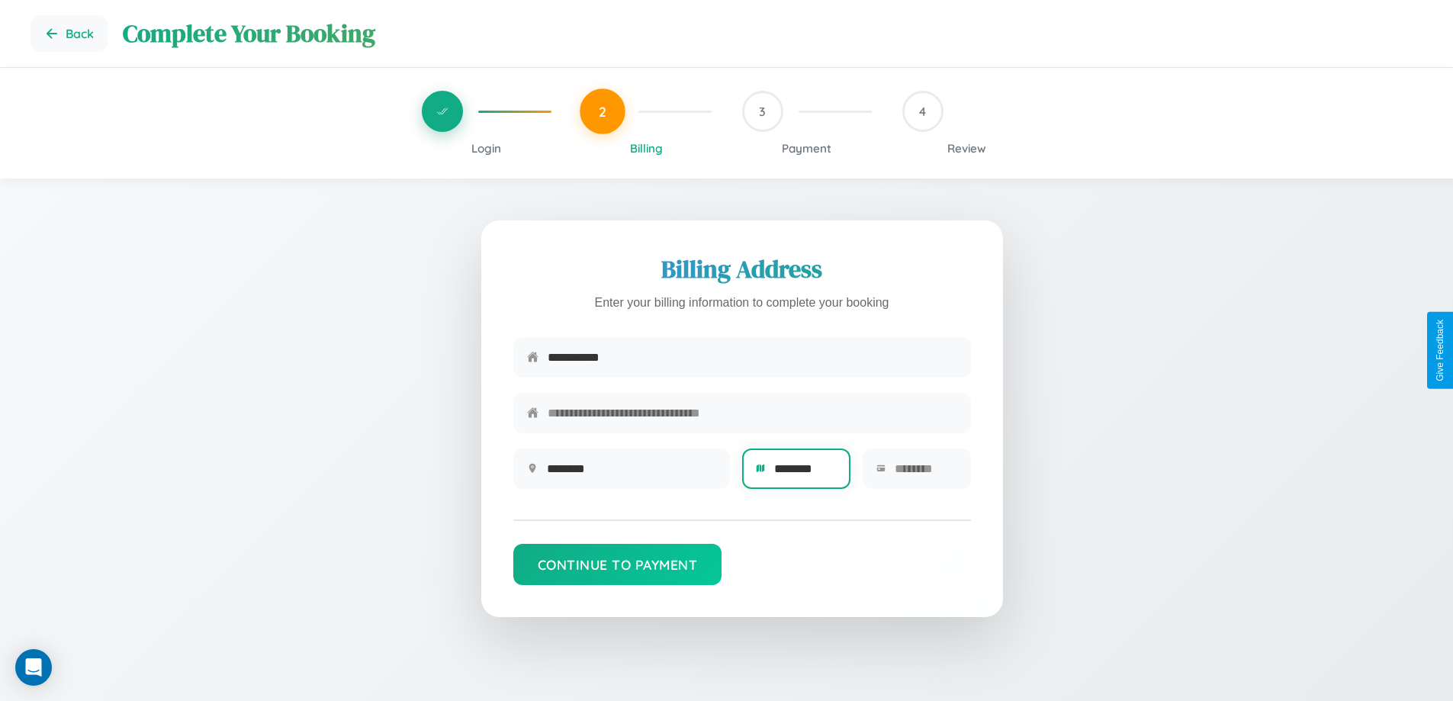
type input "********"
click at [925, 474] on input "text" at bounding box center [926, 468] width 63 height 37
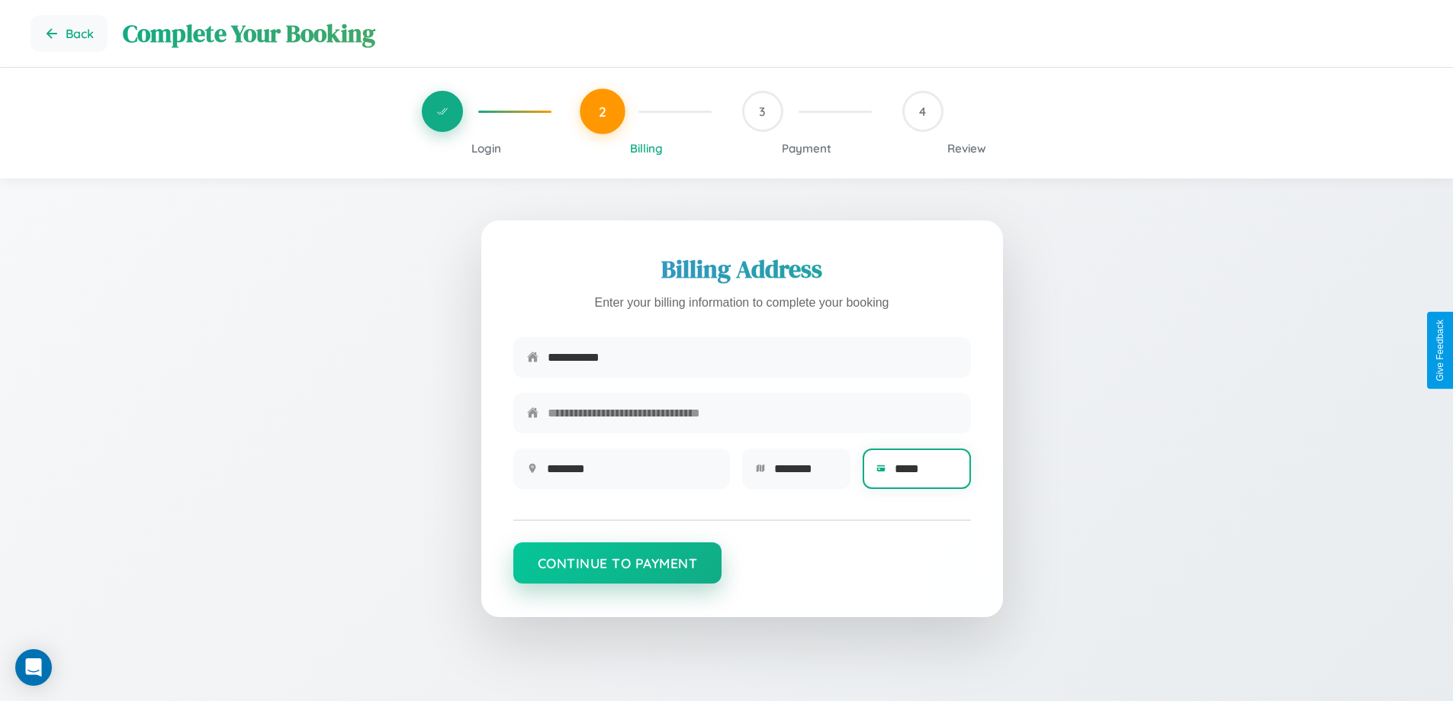
type input "*****"
click at [617, 571] on button "Continue to Payment" at bounding box center [617, 562] width 209 height 41
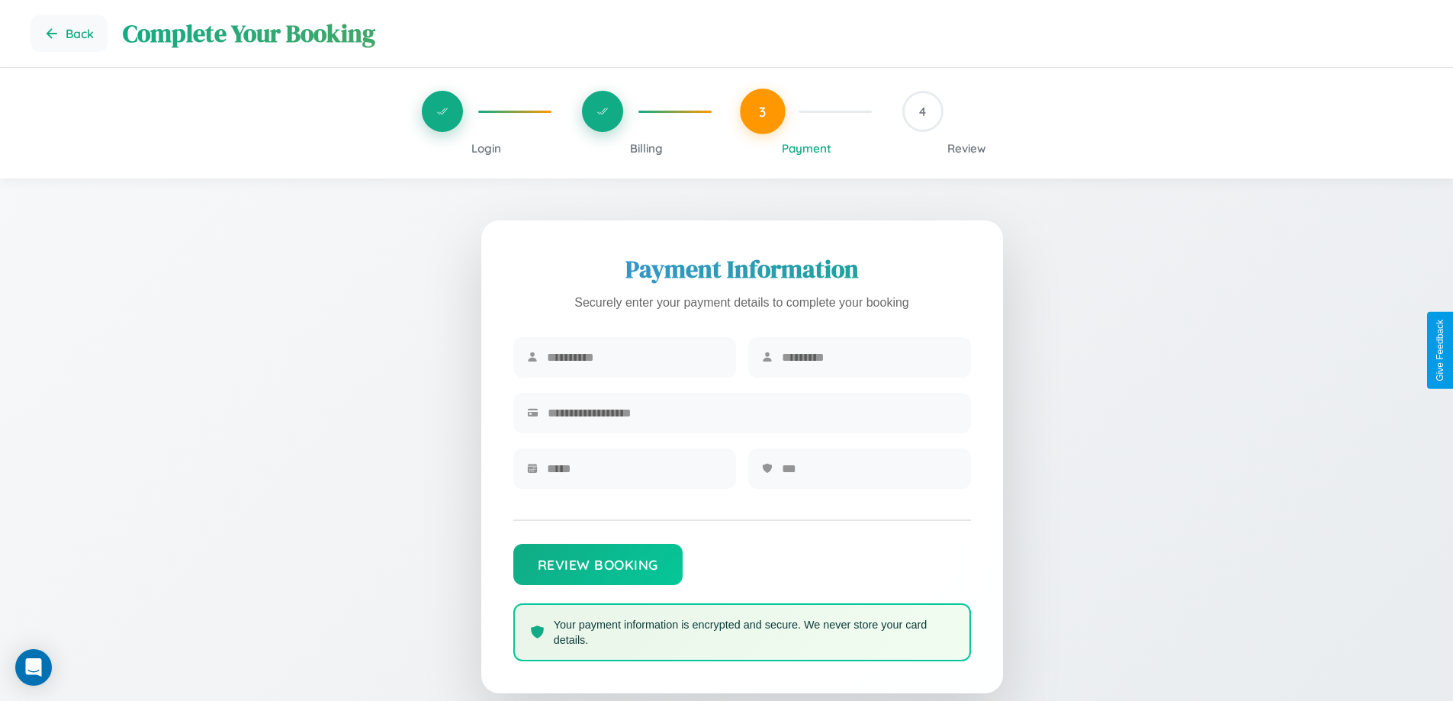
click at [634, 358] on input "text" at bounding box center [634, 357] width 175 height 37
type input "****"
click at [869, 358] on input "text" at bounding box center [869, 357] width 175 height 37
type input "*********"
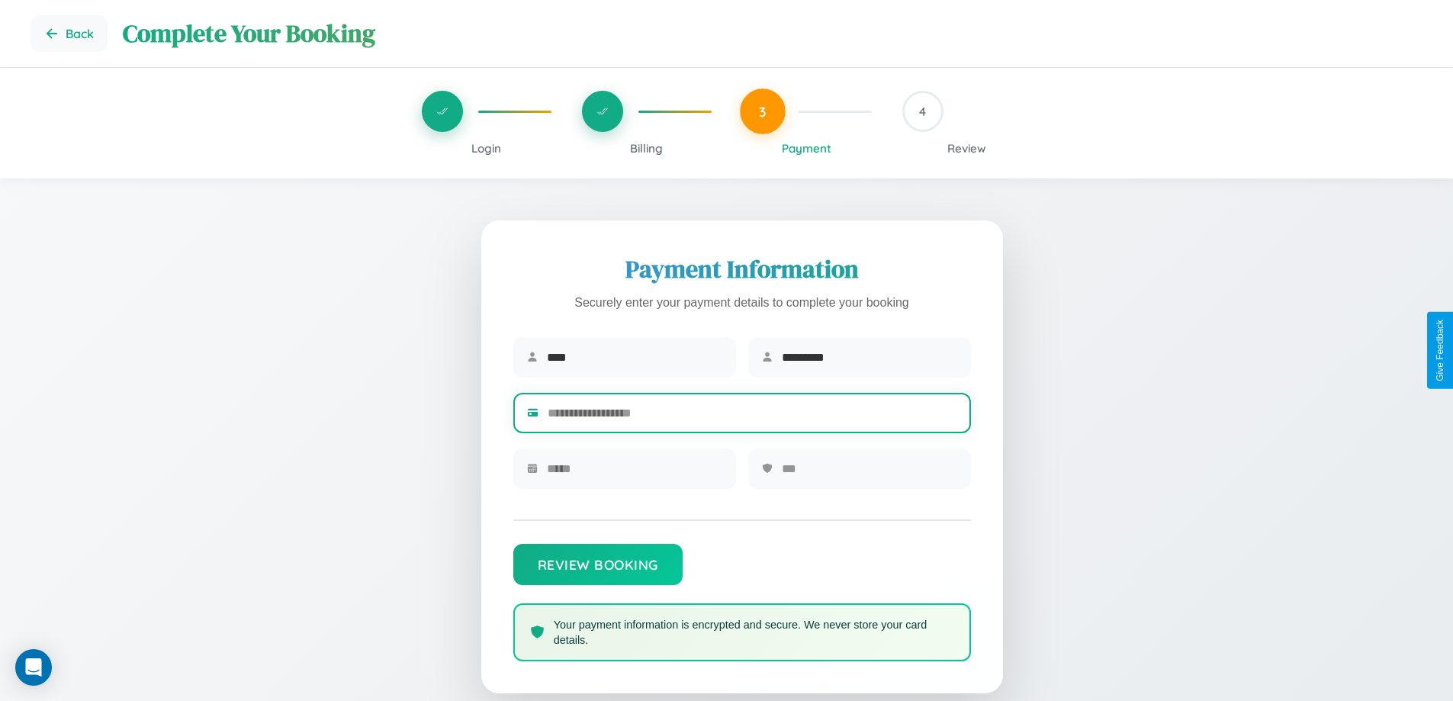
click at [752, 416] on input "text" at bounding box center [753, 412] width 410 height 37
type input "**********"
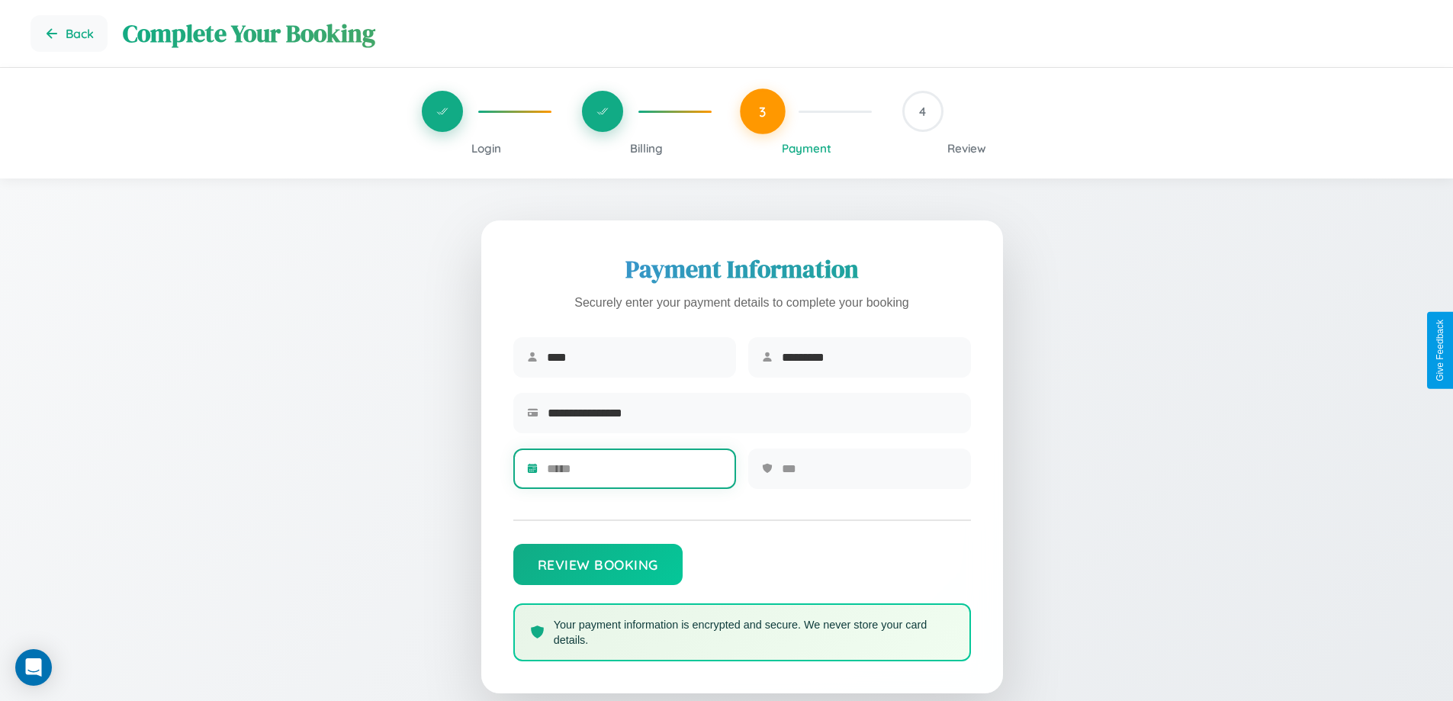
click at [634, 474] on input "text" at bounding box center [634, 468] width 175 height 37
type input "*****"
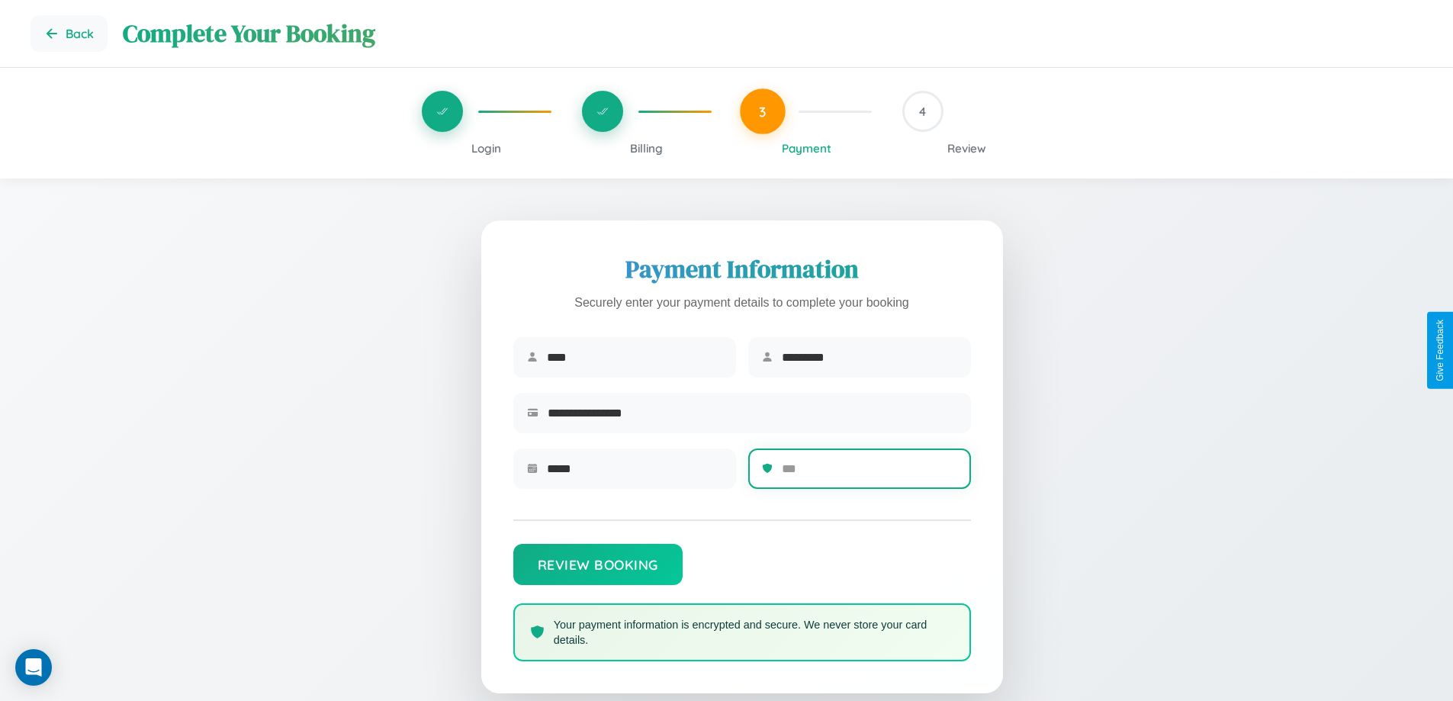
click at [869, 474] on input "text" at bounding box center [869, 468] width 175 height 37
type input "***"
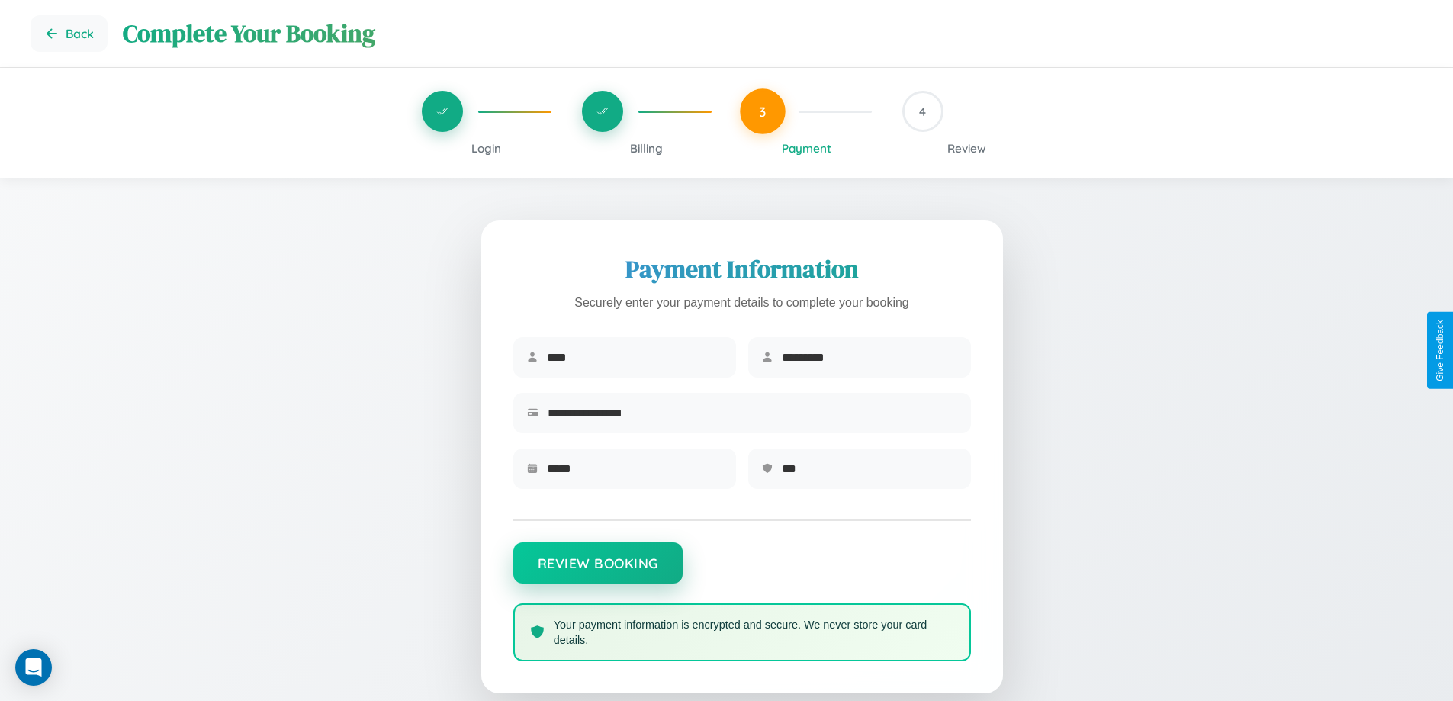
click at [597, 571] on button "Review Booking" at bounding box center [597, 562] width 169 height 41
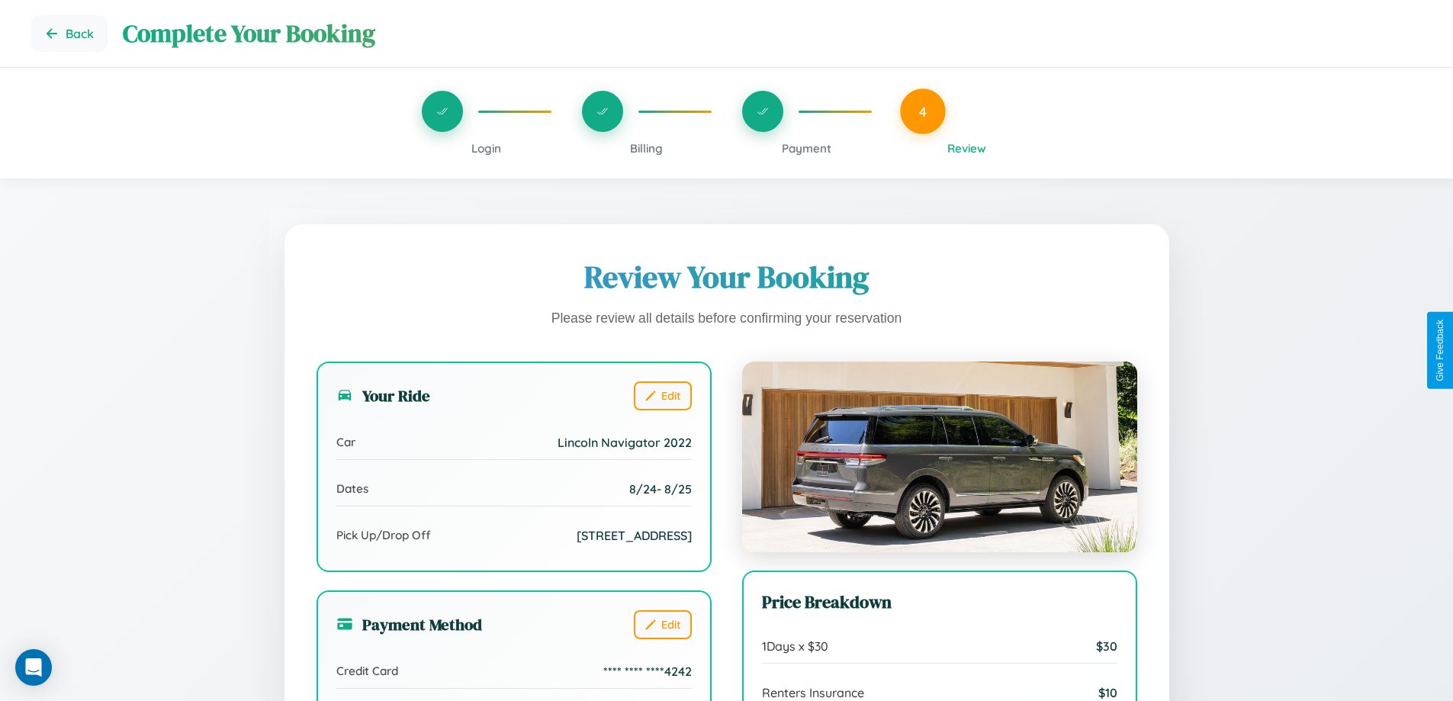
click at [646, 148] on span "Billing" at bounding box center [646, 148] width 33 height 14
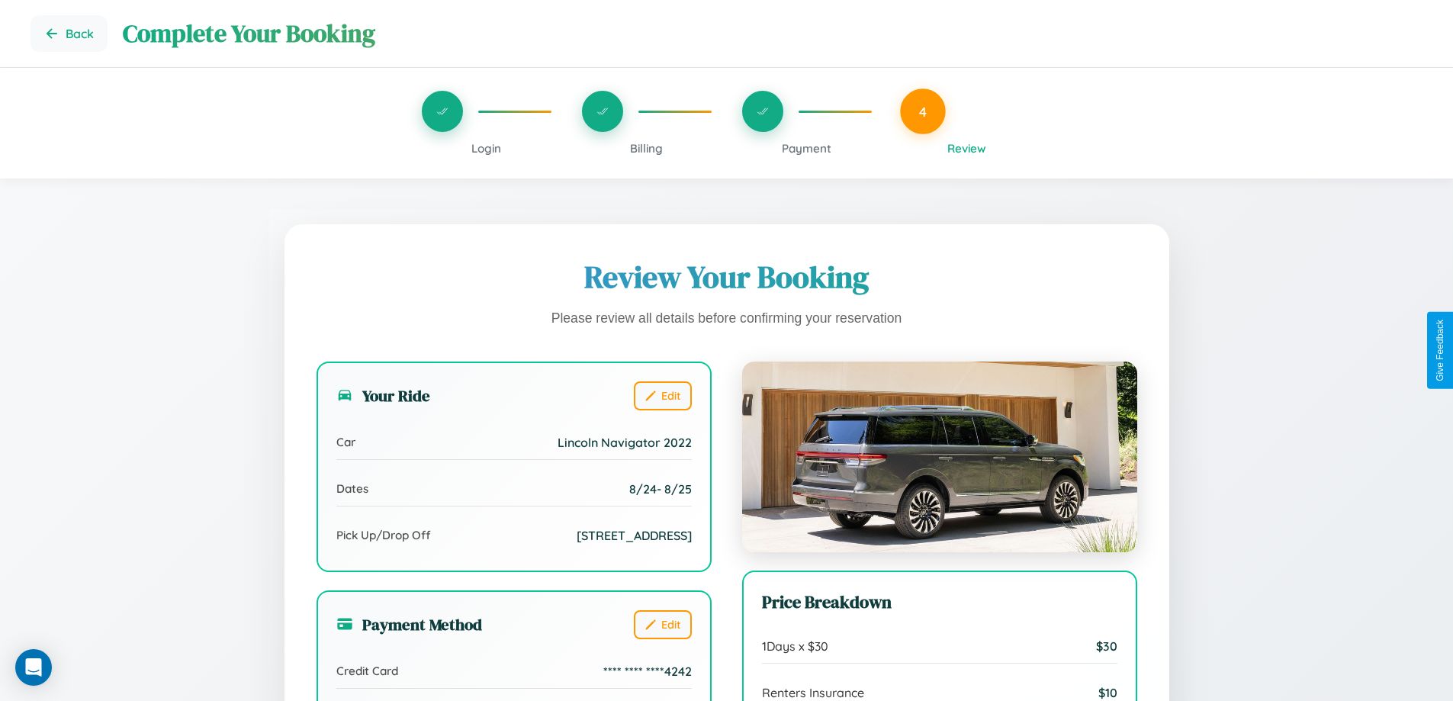
click at [646, 148] on span "Billing" at bounding box center [646, 148] width 33 height 14
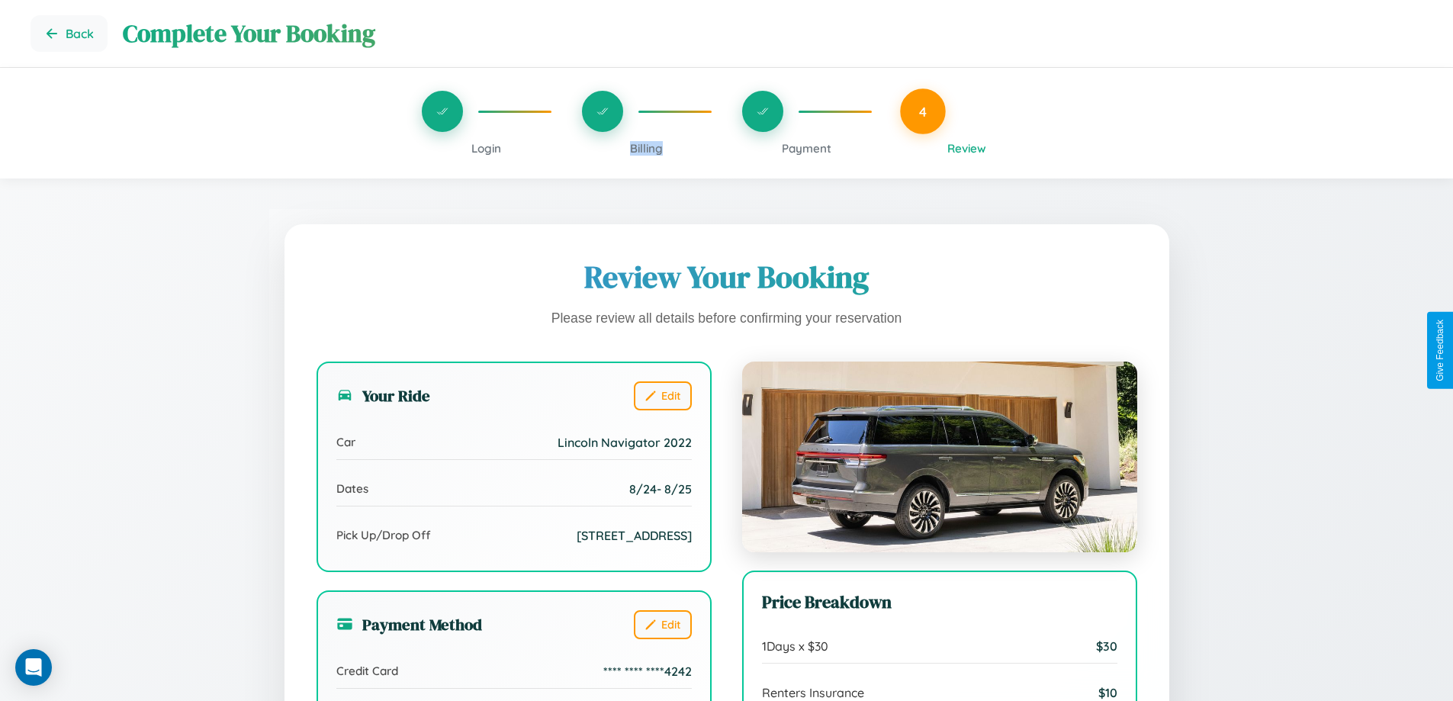
click at [646, 148] on span "Billing" at bounding box center [646, 148] width 33 height 14
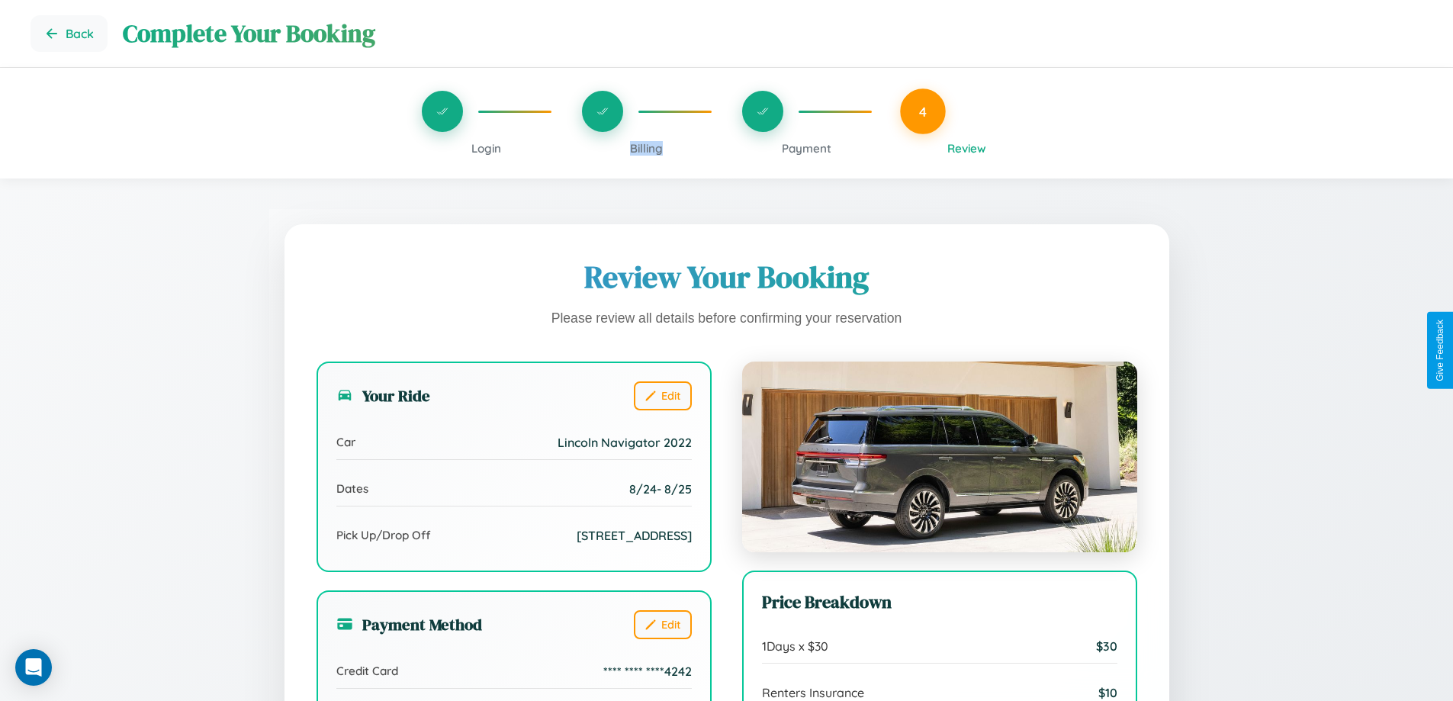
click at [646, 148] on span "Billing" at bounding box center [646, 148] width 33 height 14
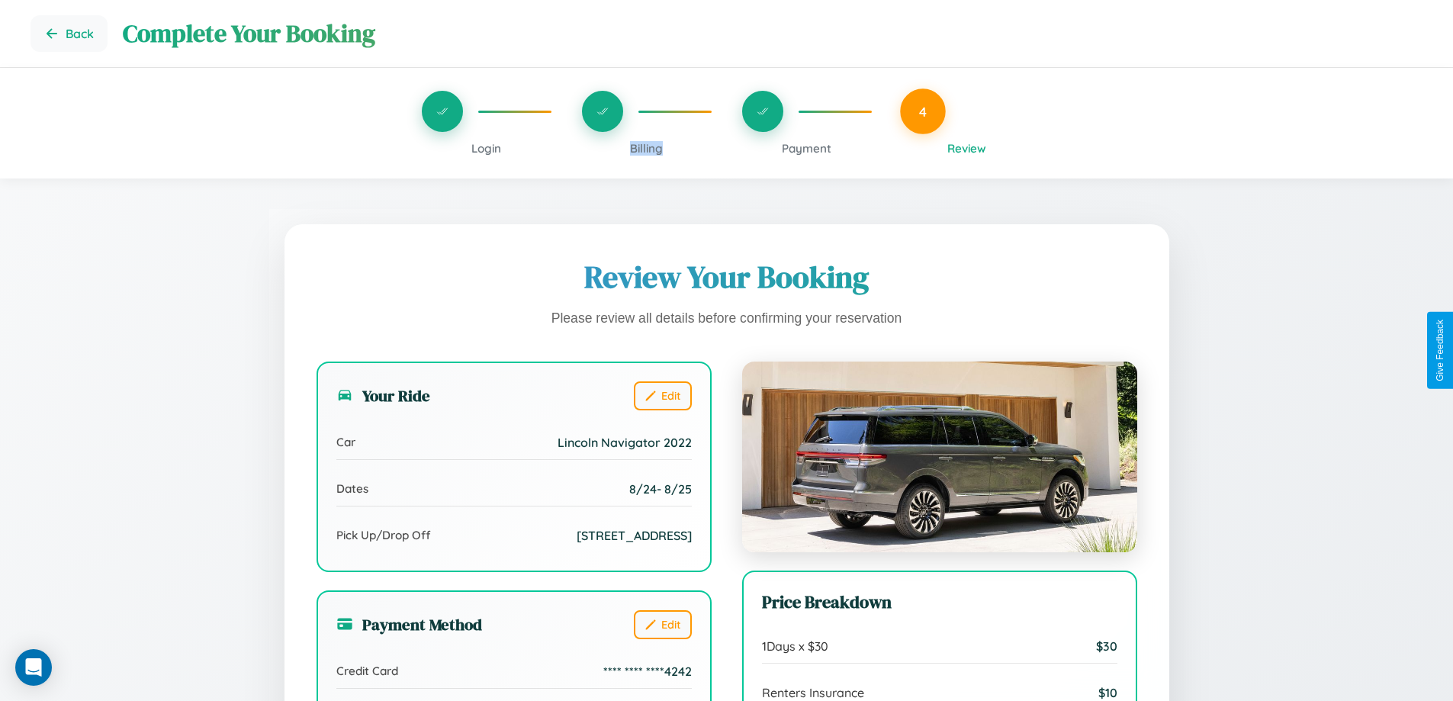
click at [646, 148] on span "Billing" at bounding box center [646, 148] width 33 height 14
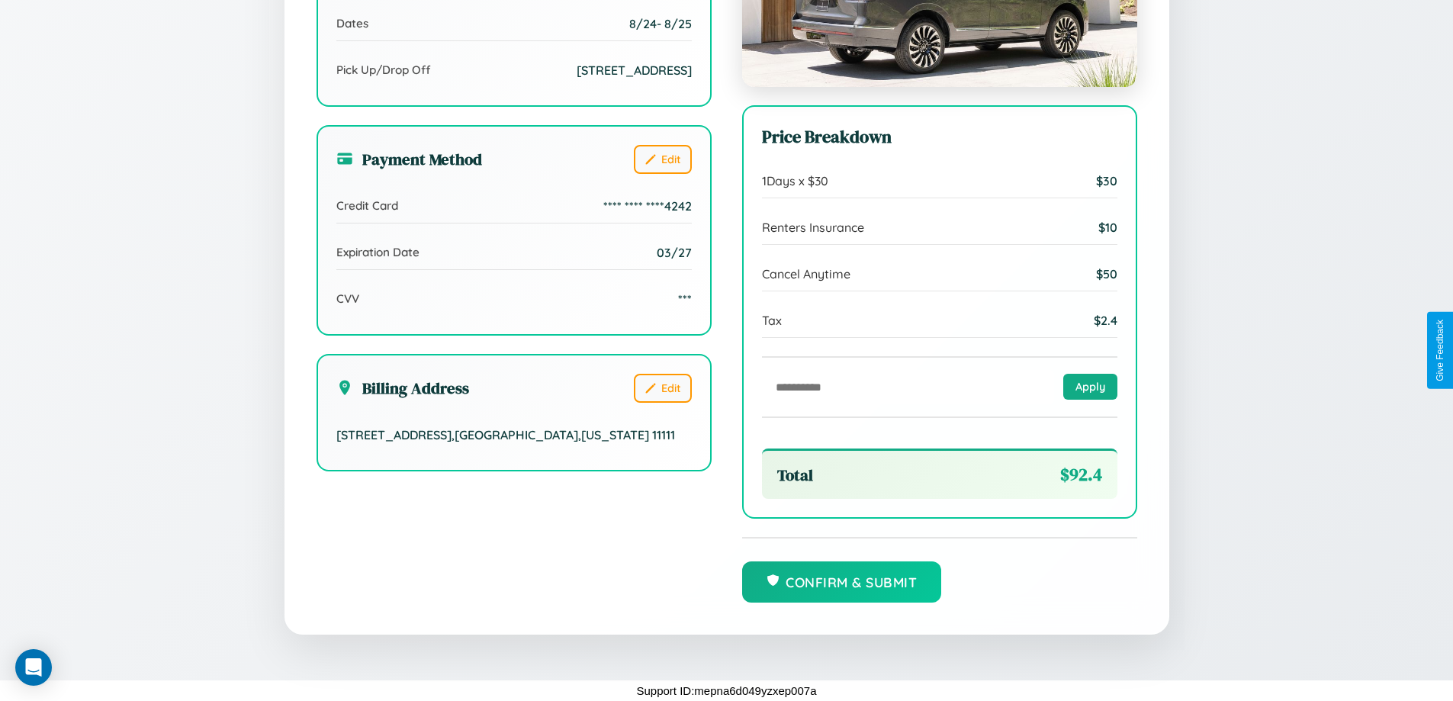
scroll to position [467, 0]
click at [841, 581] on button "Confirm & Submit" at bounding box center [842, 580] width 200 height 41
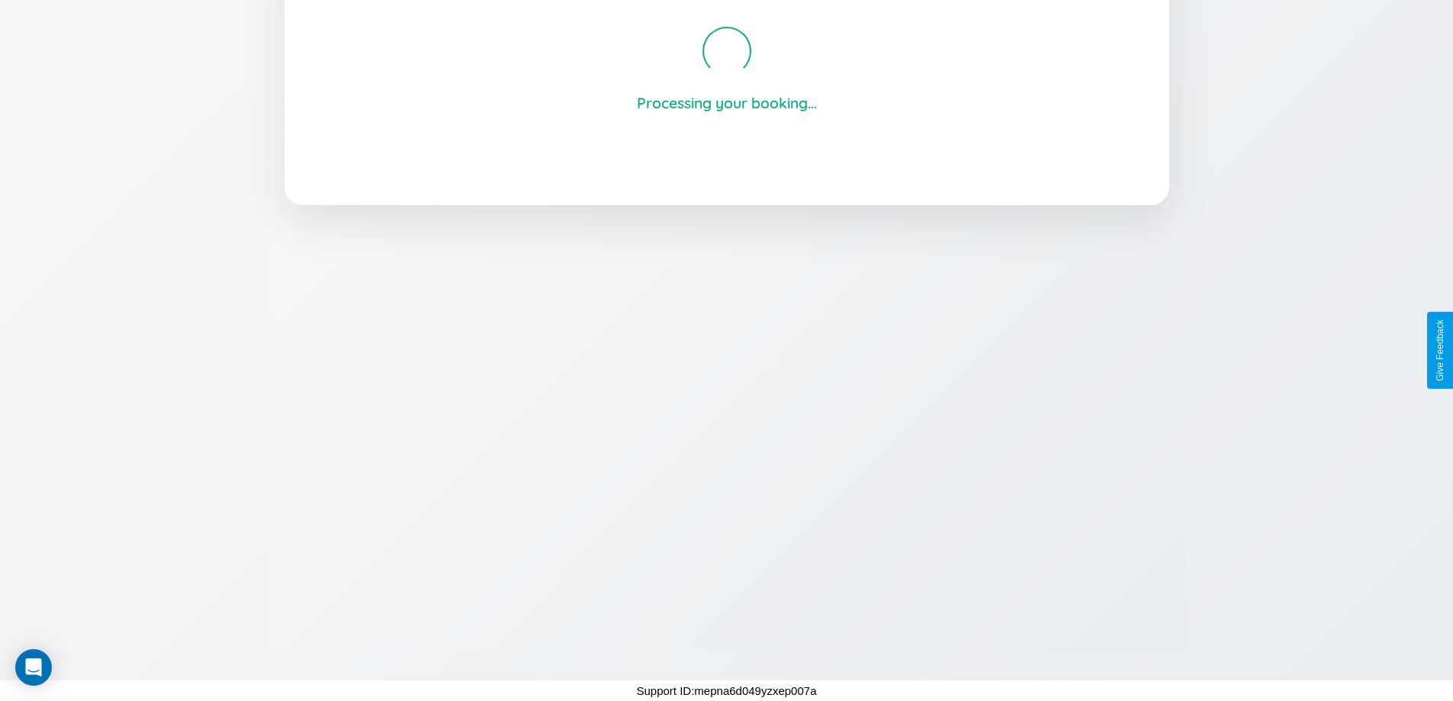
scroll to position [291, 0]
